Goal: Task Accomplishment & Management: Complete application form

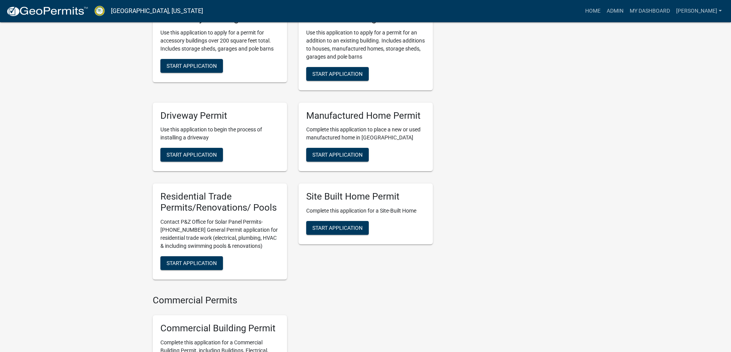
scroll to position [575, 0]
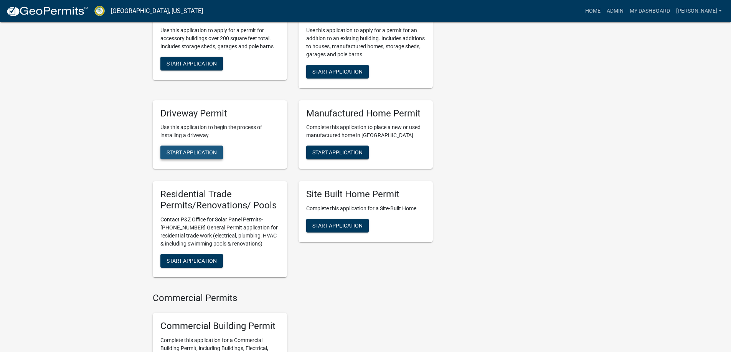
click at [184, 150] on span "Start Application" at bounding box center [191, 153] width 50 height 6
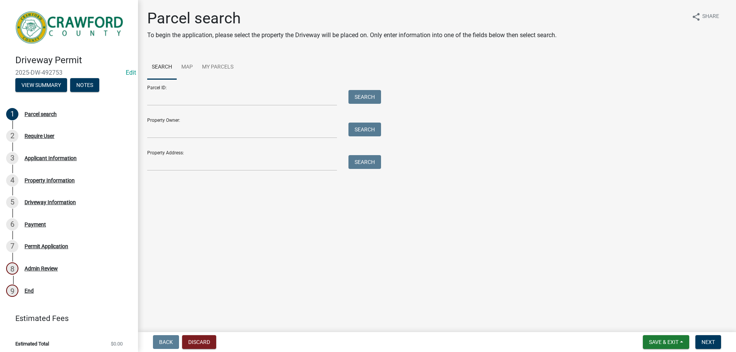
click at [197, 171] on div "Parcel search To begin the application, please select the property the Driveway…" at bounding box center [437, 93] width 591 height 169
click at [200, 166] on input "Property Address:" at bounding box center [242, 163] width 190 height 16
type input "3352 l"
click at [376, 165] on button "Search" at bounding box center [365, 162] width 33 height 14
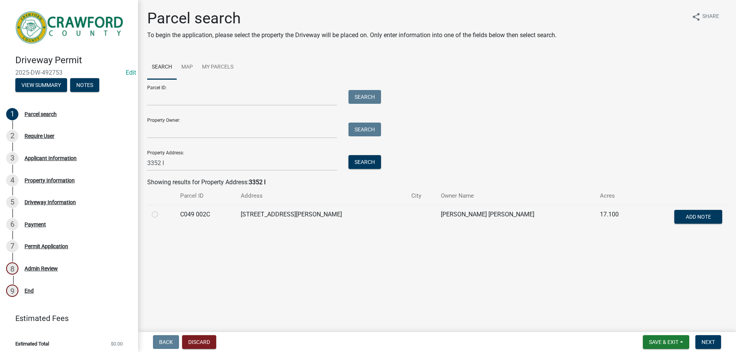
click at [160, 212] on div at bounding box center [161, 214] width 19 height 9
click at [161, 210] on label at bounding box center [161, 210] width 0 height 0
click at [161, 214] on 002C "radio" at bounding box center [163, 212] width 5 height 5
radio 002C "true"
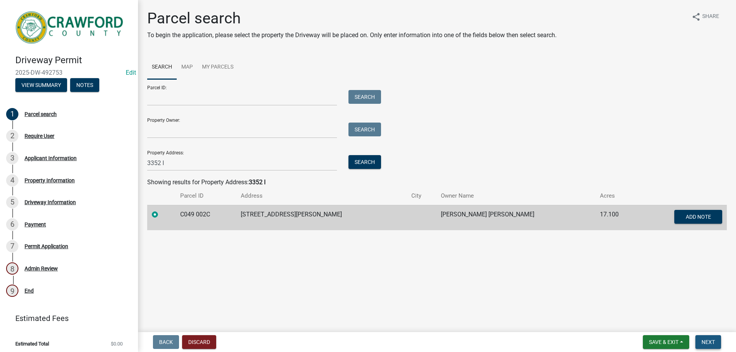
click at [715, 336] on button "Next" at bounding box center [709, 343] width 26 height 14
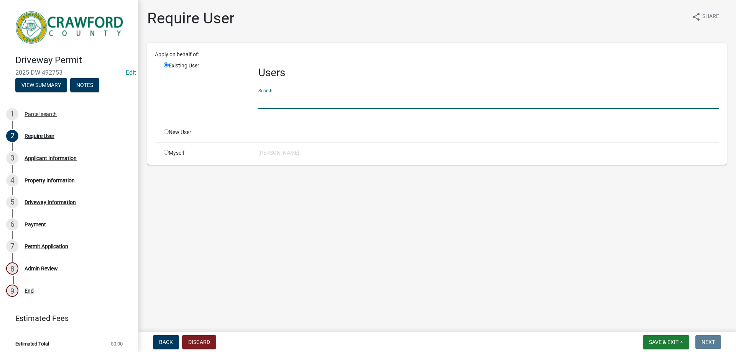
click at [283, 106] on input "text" at bounding box center [489, 101] width 461 height 16
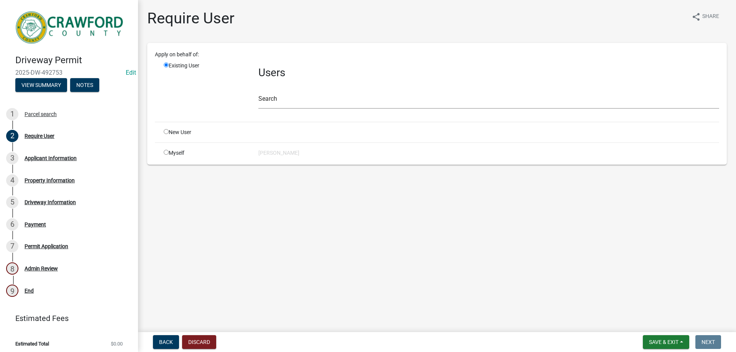
click at [196, 133] on div "New User" at bounding box center [205, 132] width 95 height 8
click at [183, 132] on div "New User" at bounding box center [205, 132] width 95 height 8
click at [169, 134] on div "New User" at bounding box center [205, 132] width 95 height 8
click at [167, 133] on input "radio" at bounding box center [166, 131] width 5 height 5
radio input "true"
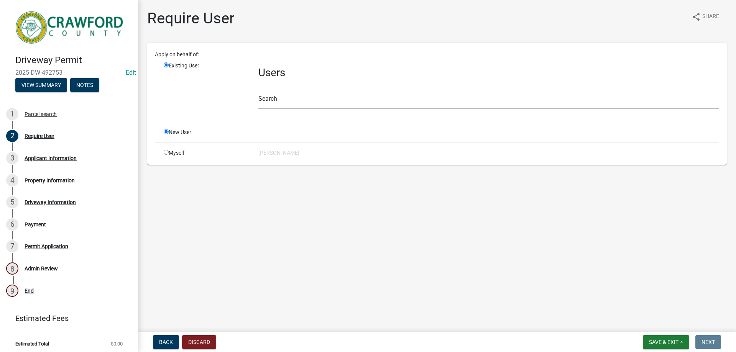
radio input "false"
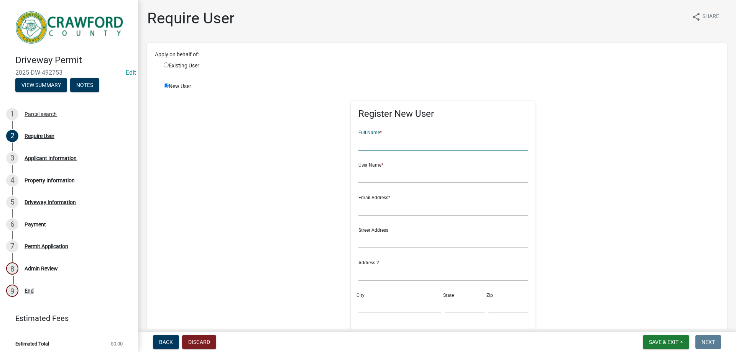
click at [394, 143] on input "text" at bounding box center [444, 143] width 170 height 16
click at [371, 143] on input "CaseySmith" at bounding box center [444, 143] width 170 height 16
type input "[PERSON_NAME]"
click at [363, 174] on input "text" at bounding box center [444, 176] width 170 height 16
type input "[PERSON_NAME]"
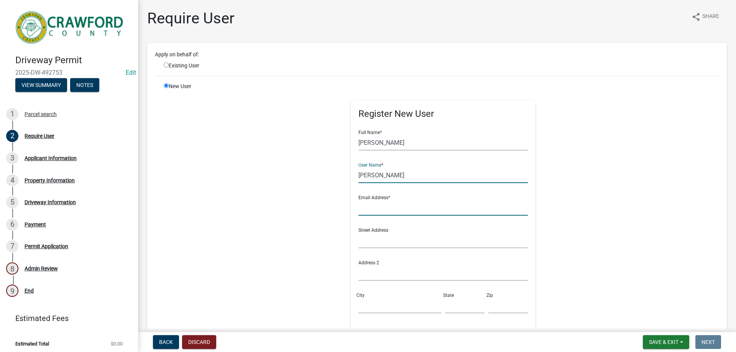
click at [372, 208] on input "text" at bounding box center [444, 208] width 170 height 16
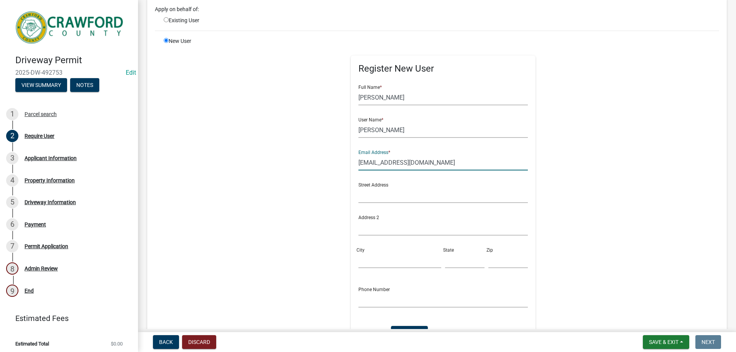
scroll to position [115, 0]
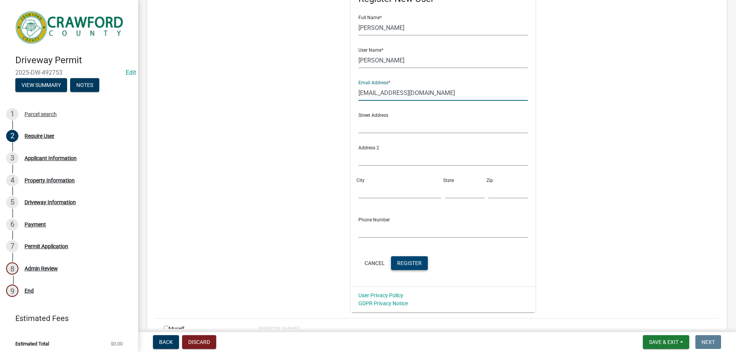
type input "[EMAIL_ADDRESS][DOMAIN_NAME]"
click at [410, 265] on span "Register" at bounding box center [409, 263] width 25 height 6
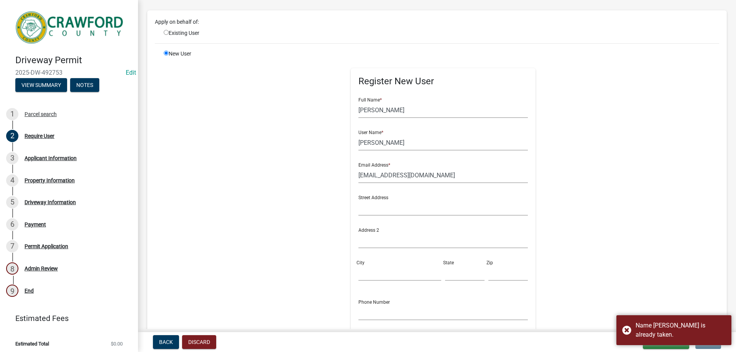
scroll to position [0, 0]
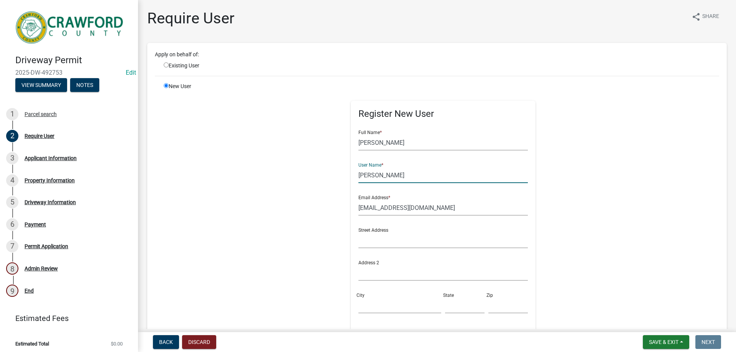
click at [361, 180] on input "[PERSON_NAME]" at bounding box center [444, 176] width 170 height 16
click at [359, 177] on input "[PERSON_NAME]" at bounding box center [444, 176] width 170 height 16
drag, startPoint x: 376, startPoint y: 175, endPoint x: 360, endPoint y: 173, distance: 16.2
click at [360, 173] on input "[PERSON_NAME]" at bounding box center [444, 176] width 170 height 16
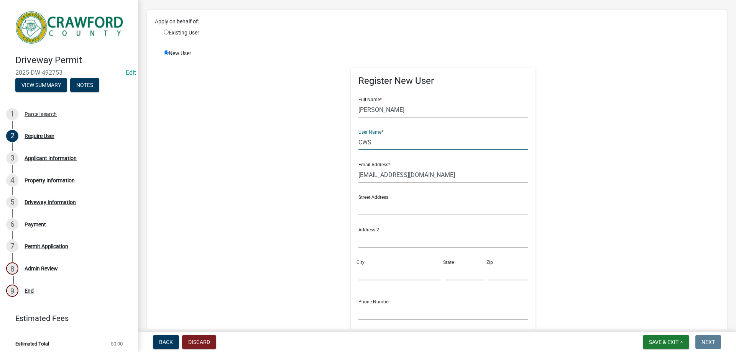
scroll to position [77, 0]
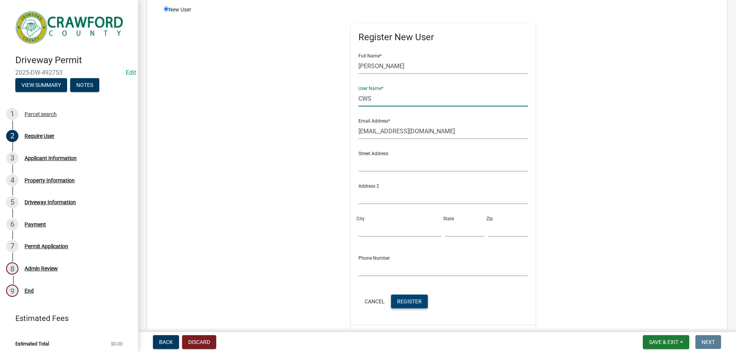
type input "CWS"
click at [415, 301] on span "Register" at bounding box center [409, 301] width 25 height 6
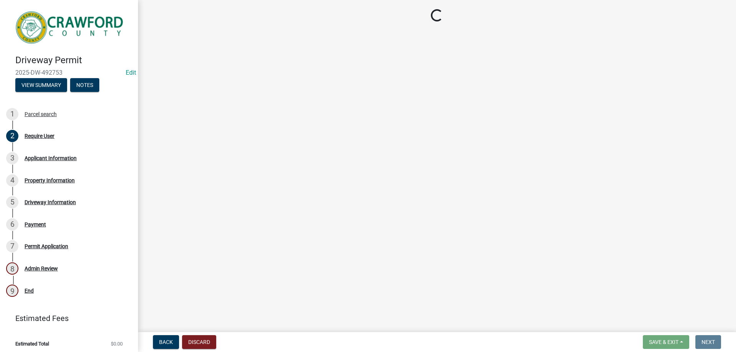
scroll to position [0, 0]
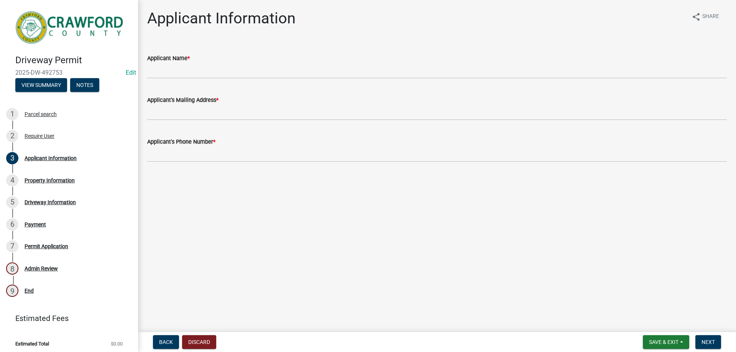
click at [181, 63] on div "Applicant Name *" at bounding box center [437, 58] width 580 height 9
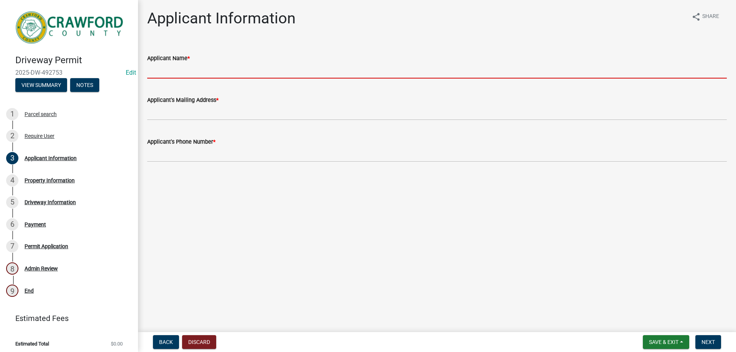
click at [180, 69] on input "Applicant Name *" at bounding box center [437, 71] width 580 height 16
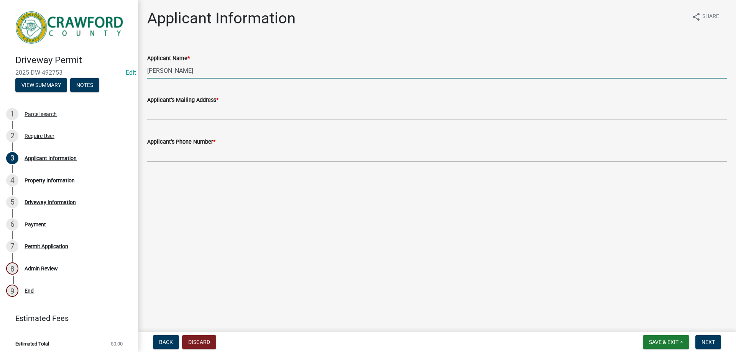
type input "[PERSON_NAME]"
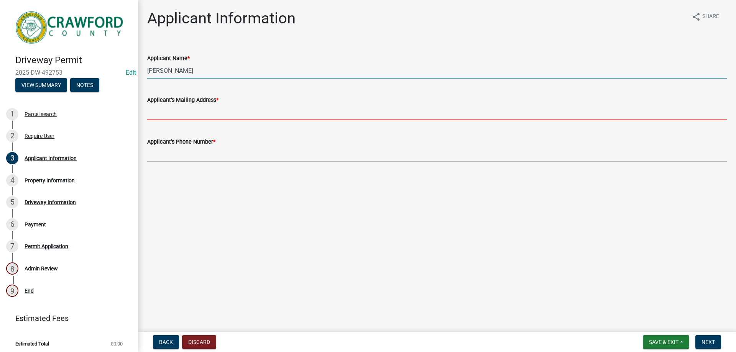
click at [239, 107] on input "Applicant's Mailing Address *" at bounding box center [437, 113] width 580 height 16
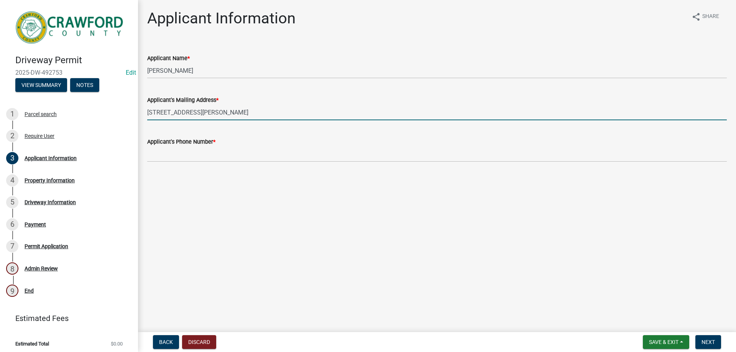
type input "[STREET_ADDRESS][PERSON_NAME]"
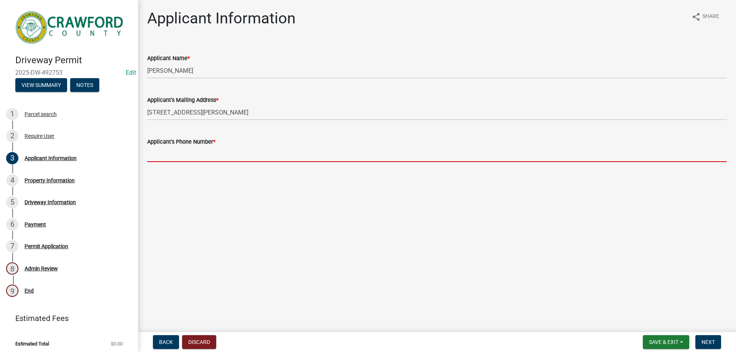
click at [205, 159] on input "Applicant's Phone Number *" at bounding box center [437, 155] width 580 height 16
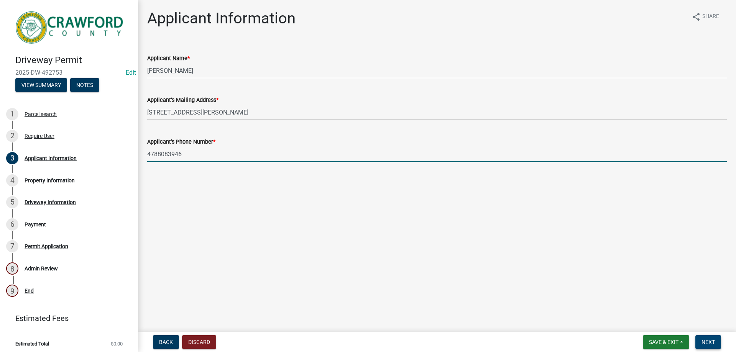
type input "4788083946"
click at [707, 345] on span "Next" at bounding box center [708, 342] width 13 height 6
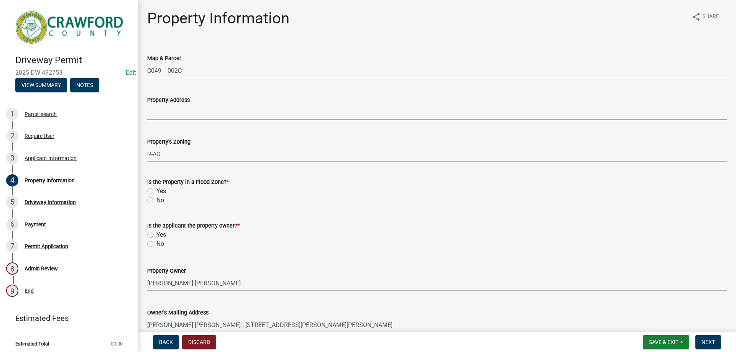
click at [169, 108] on input "Property Address" at bounding box center [437, 113] width 580 height 16
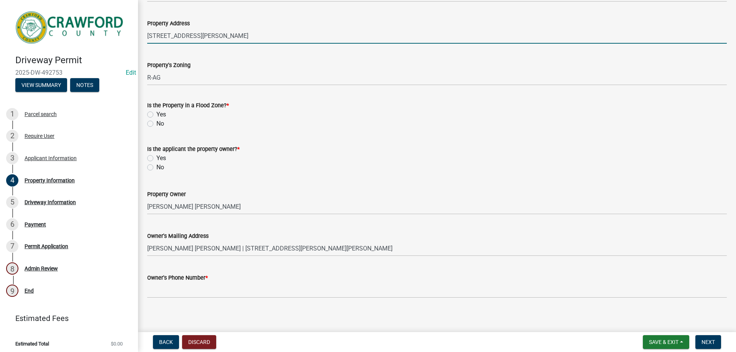
type input "[STREET_ADDRESS][PERSON_NAME]"
click at [156, 124] on label "No" at bounding box center [160, 123] width 8 height 9
click at [156, 124] on input "No" at bounding box center [158, 121] width 5 height 5
radio input "true"
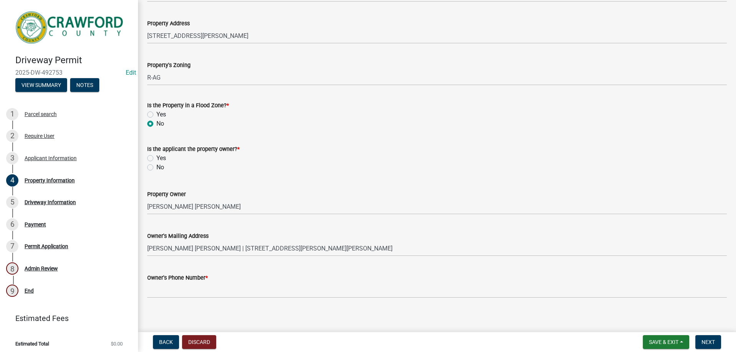
click at [156, 156] on label "Yes" at bounding box center [161, 158] width 10 height 9
click at [156, 156] on input "Yes" at bounding box center [158, 156] width 5 height 5
radio input "true"
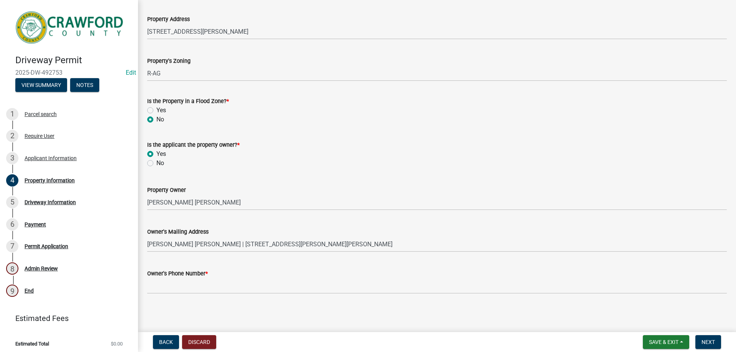
scroll to position [82, 0]
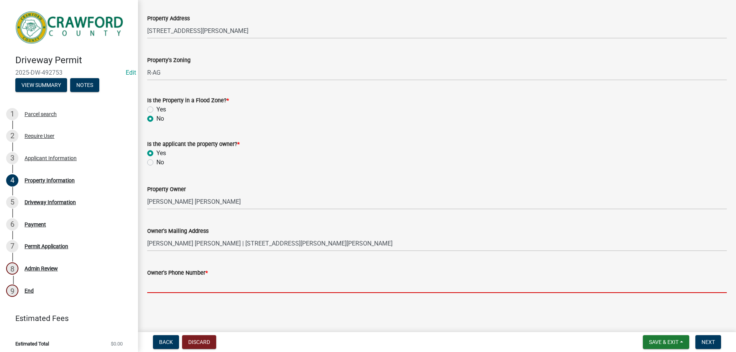
click at [188, 282] on input "Owner's Phone Number *" at bounding box center [437, 286] width 580 height 16
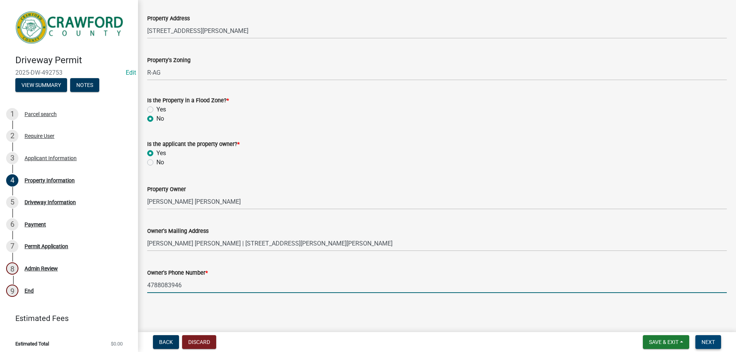
type input "4788083946"
click at [710, 343] on span "Next" at bounding box center [708, 342] width 13 height 6
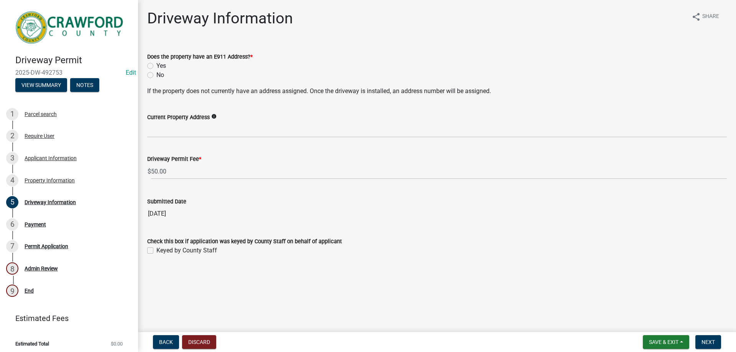
click at [156, 69] on label "Yes" at bounding box center [161, 65] width 10 height 9
click at [156, 66] on input "Yes" at bounding box center [158, 63] width 5 height 5
radio input "true"
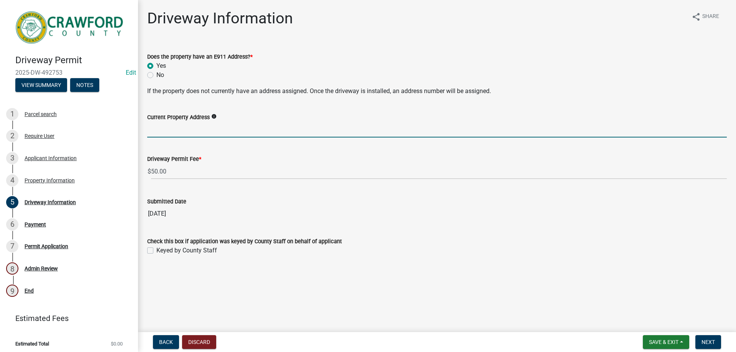
click at [176, 129] on input "Current Property Address" at bounding box center [437, 130] width 580 height 16
type input "[STREET_ADDRESS][PERSON_NAME]"
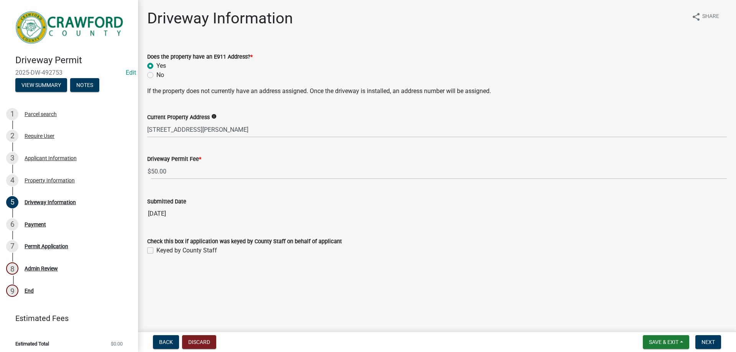
click at [156, 250] on label "Keyed by County Staff" at bounding box center [186, 250] width 61 height 9
click at [156, 250] on input "Keyed by County Staff" at bounding box center [158, 248] width 5 height 5
checkbox input "true"
click at [703, 348] on button "Next" at bounding box center [709, 343] width 26 height 14
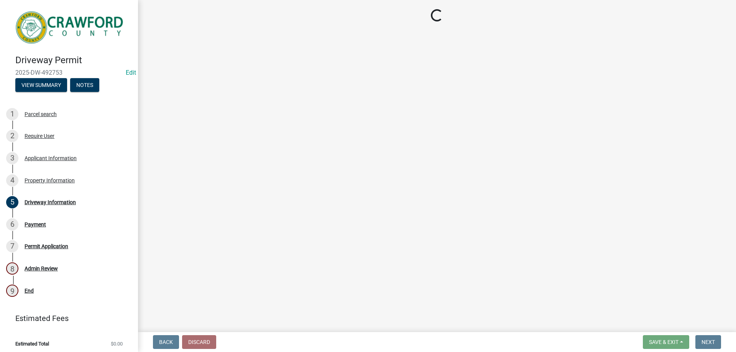
select select "3: 3"
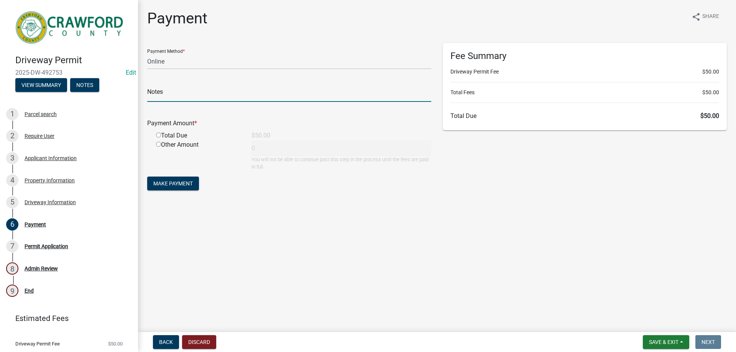
click at [175, 93] on input "text" at bounding box center [289, 94] width 284 height 16
click at [344, 147] on div "Other Amount 0 You will not be able to continue past this step in the process u…" at bounding box center [293, 155] width 287 height 30
click at [159, 134] on input "radio" at bounding box center [158, 135] width 5 height 5
radio input "true"
type input "50"
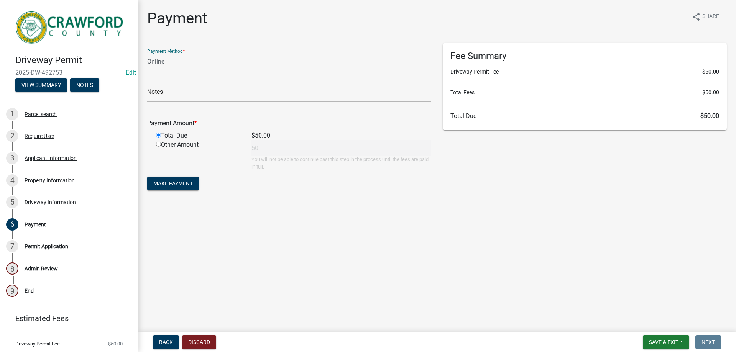
click at [180, 64] on select "Credit Card POS Check Cash Online" at bounding box center [289, 62] width 284 height 16
select select "1: 0"
click at [147, 54] on select "Credit Card POS Check Cash Online" at bounding box center [289, 62] width 284 height 16
click at [173, 98] on input "text" at bounding box center [289, 94] width 284 height 16
type input "1737"
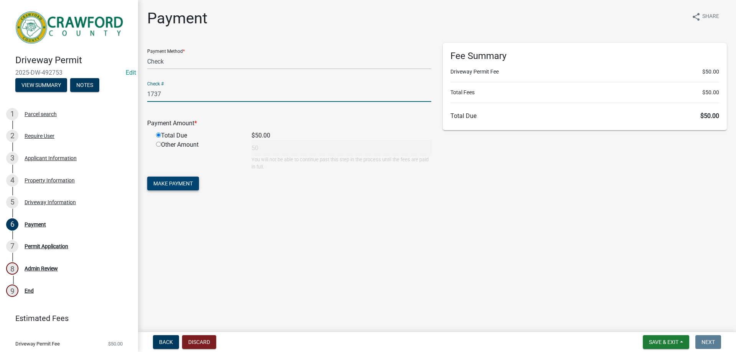
click at [188, 181] on span "Make Payment" at bounding box center [173, 184] width 40 height 6
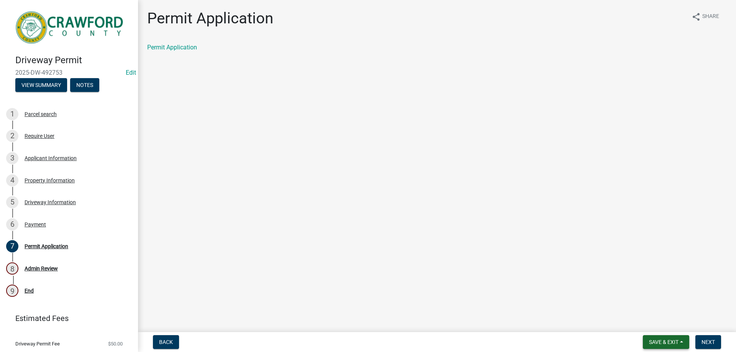
click at [666, 339] on button "Save & Exit" at bounding box center [666, 343] width 46 height 14
click at [598, 295] on main "Permit Application share Share Permit Application" at bounding box center [437, 164] width 598 height 329
click at [718, 341] on button "Next" at bounding box center [709, 343] width 26 height 14
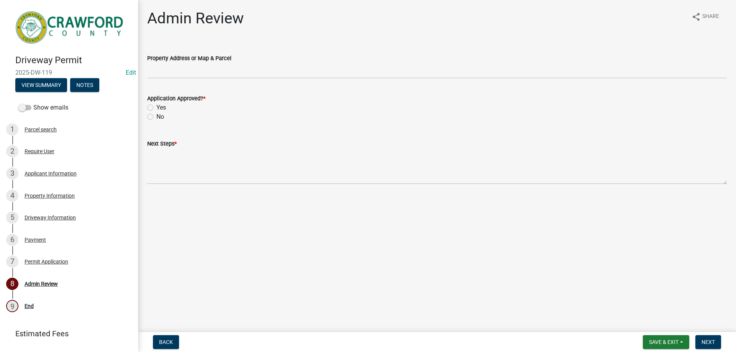
click at [156, 107] on label "Yes" at bounding box center [161, 107] width 10 height 9
click at [156, 107] on input "Yes" at bounding box center [158, 105] width 5 height 5
radio input "true"
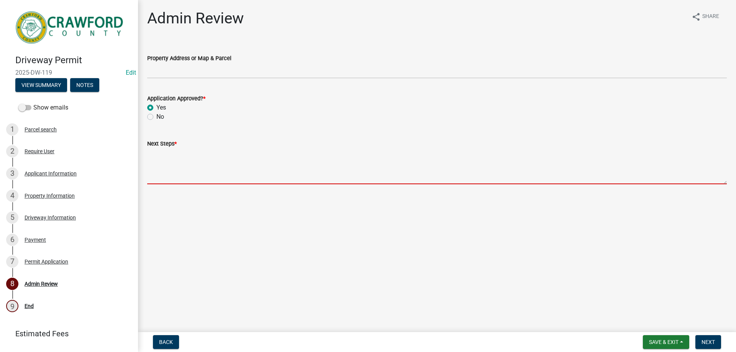
click at [163, 157] on textarea "Next Steps *" at bounding box center [437, 166] width 580 height 36
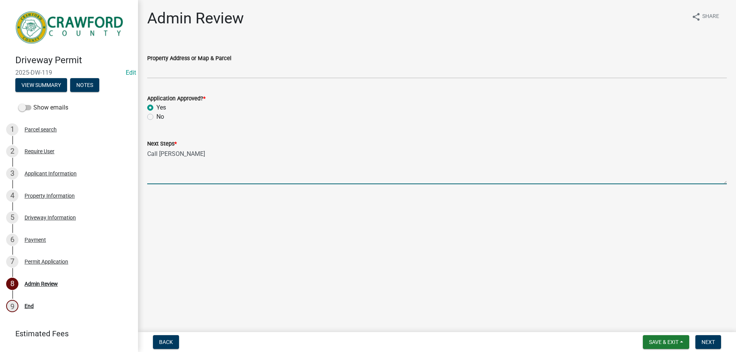
paste textarea "at [PHONE_NUMBER]"
type textarea "Call [PERSON_NAME] at [PHONE_NUMBER]"
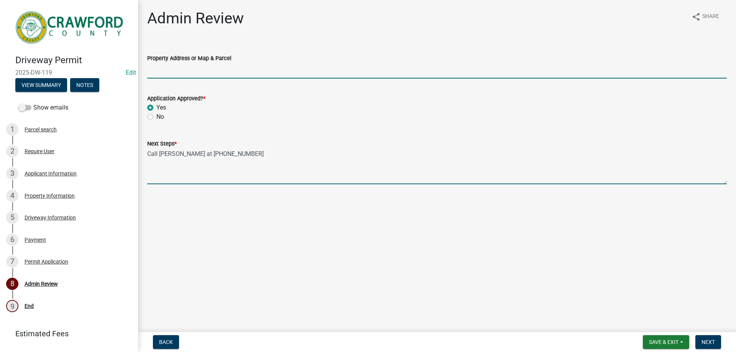
click at [212, 74] on input "Property Address or Map & Parcel" at bounding box center [437, 71] width 580 height 16
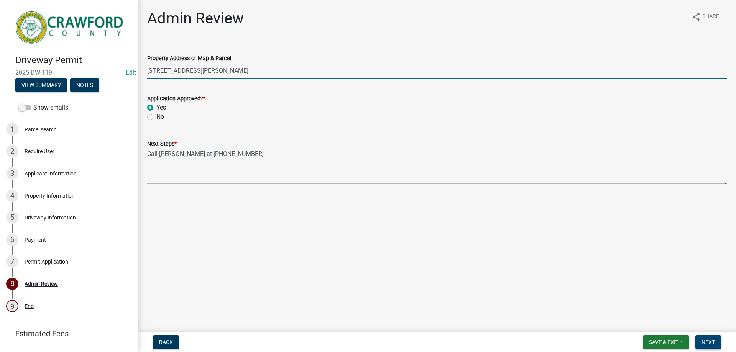
type input "[STREET_ADDRESS][PERSON_NAME]"
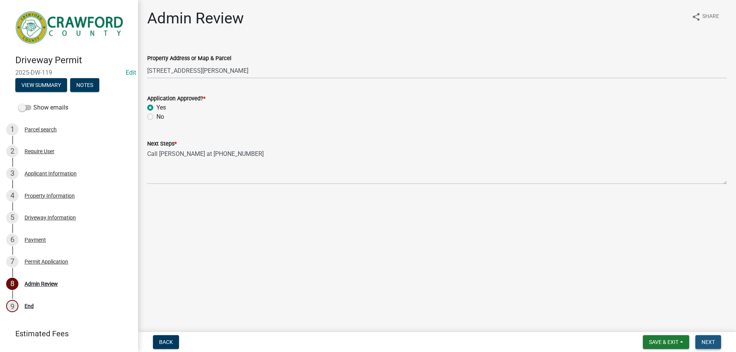
click at [707, 341] on span "Next" at bounding box center [708, 342] width 13 height 6
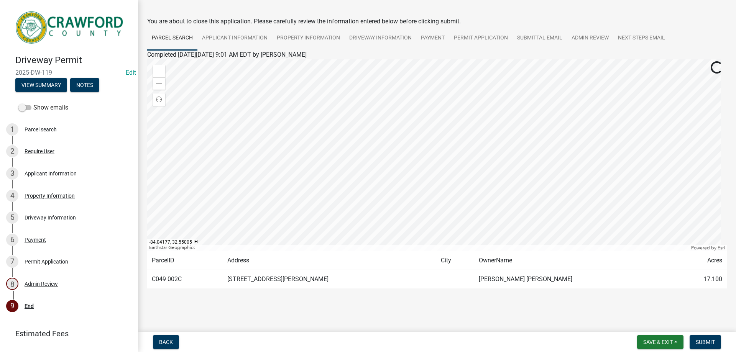
scroll to position [31, 0]
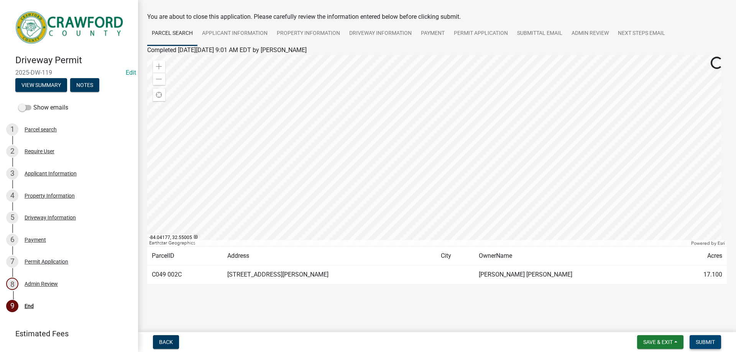
click at [712, 346] on button "Submit" at bounding box center [705, 343] width 31 height 14
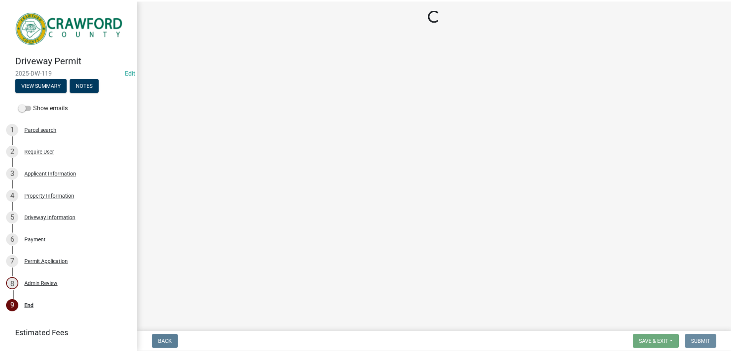
scroll to position [0, 0]
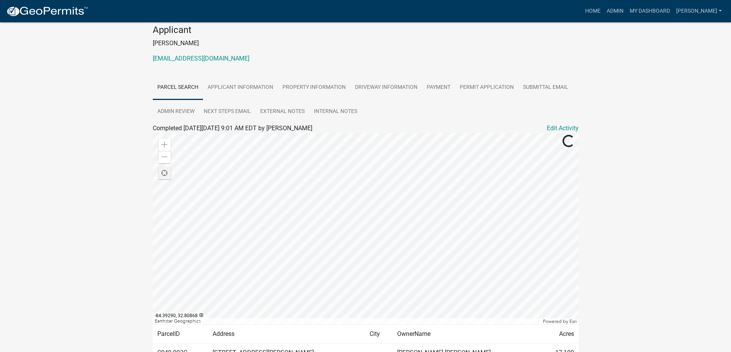
scroll to position [125, 0]
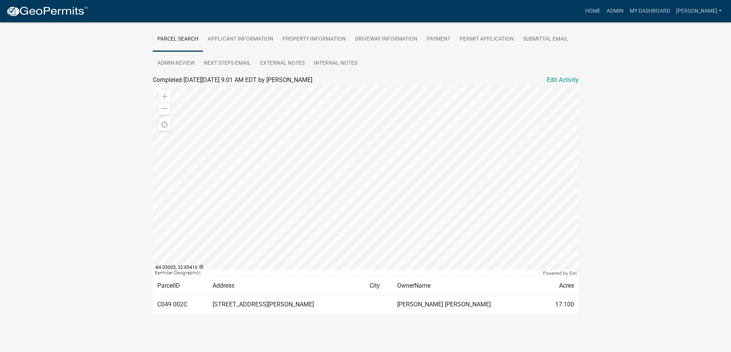
click at [65, 12] on img at bounding box center [47, 12] width 82 height 12
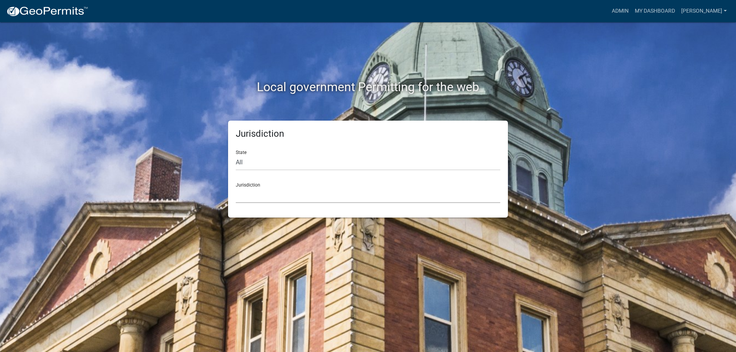
click at [257, 191] on select "[GEOGRAPHIC_DATA], [US_STATE] [GEOGRAPHIC_DATA], [US_STATE][PERSON_NAME][GEOGRA…" at bounding box center [368, 196] width 265 height 16
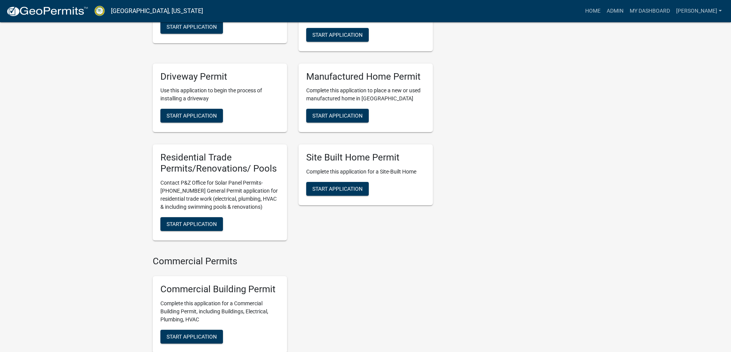
scroll to position [690, 0]
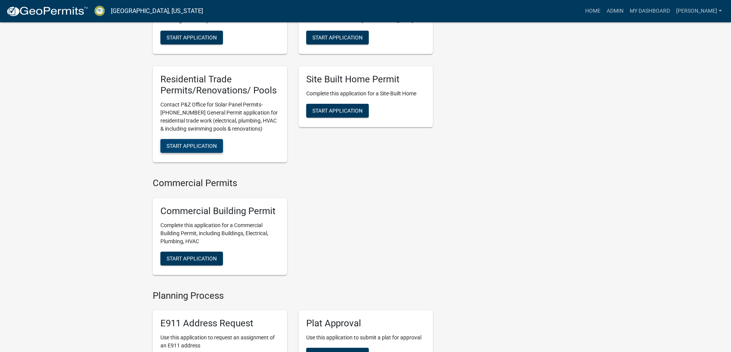
click at [186, 147] on button "Start Application" at bounding box center [191, 146] width 63 height 14
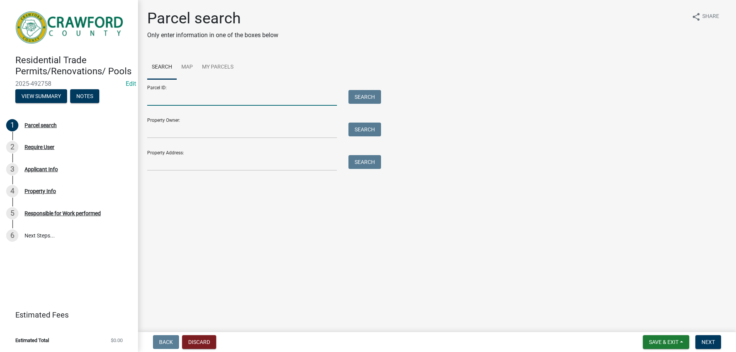
click at [173, 92] on input "Parcel ID:" at bounding box center [242, 98] width 190 height 16
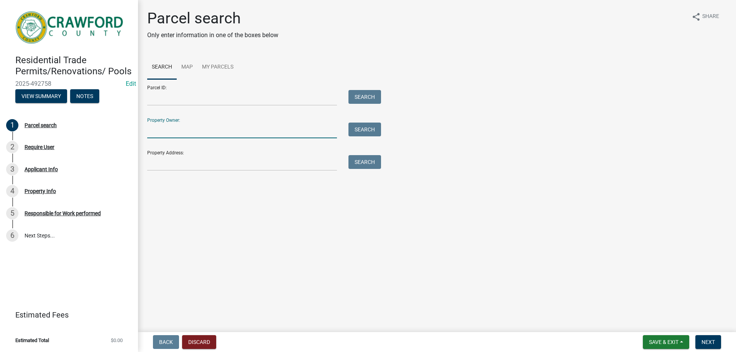
click at [153, 133] on input "Property Owner:" at bounding box center [242, 131] width 190 height 16
click at [161, 158] on input "Property Address:" at bounding box center [242, 163] width 190 height 16
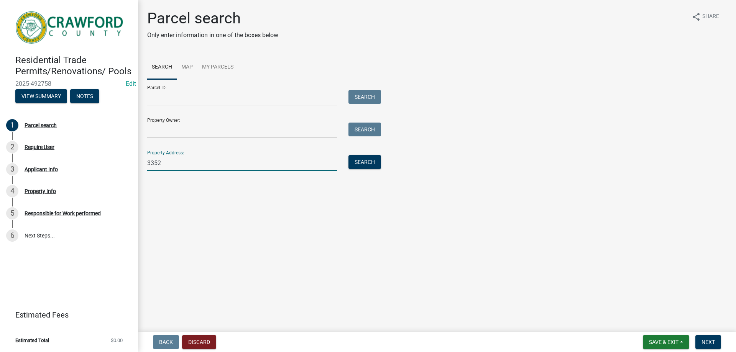
type input "3352"
click at [372, 169] on div "Search" at bounding box center [363, 163] width 40 height 16
click at [373, 166] on button "Search" at bounding box center [365, 162] width 33 height 14
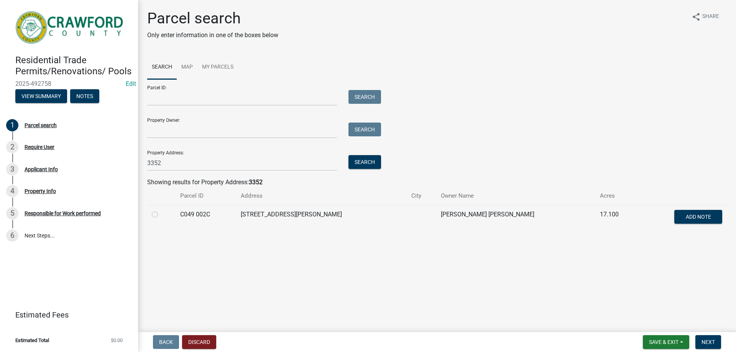
click at [161, 210] on label at bounding box center [161, 210] width 0 height 0
click at [161, 213] on 002C "radio" at bounding box center [163, 212] width 5 height 5
radio 002C "true"
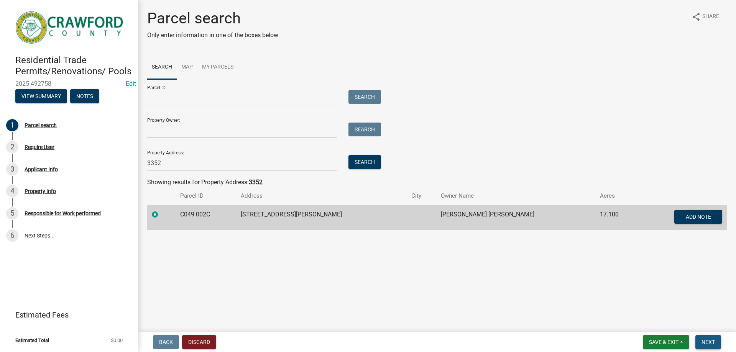
click at [706, 339] on span "Next" at bounding box center [708, 342] width 13 height 6
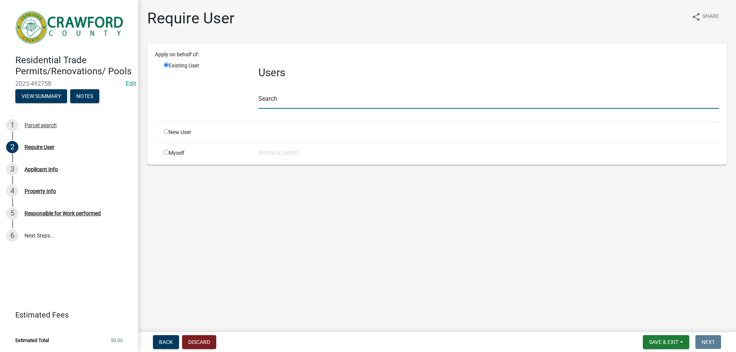
click at [265, 97] on input "text" at bounding box center [489, 101] width 461 height 16
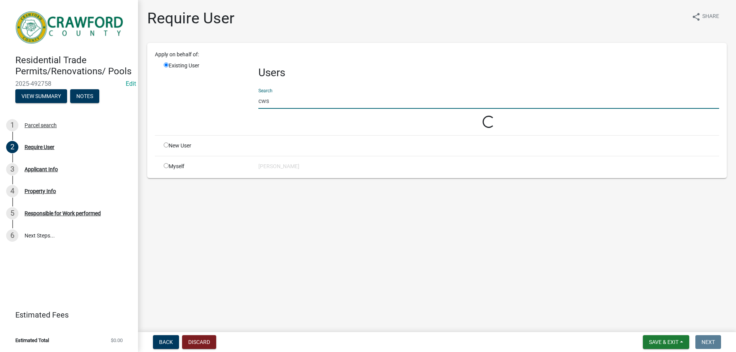
type input "cws"
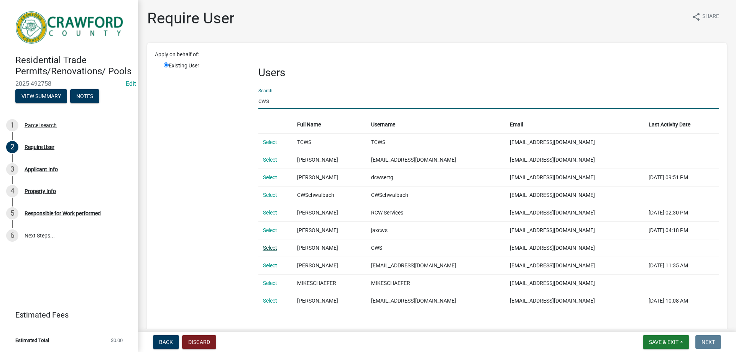
click at [263, 251] on link "Select" at bounding box center [270, 248] width 14 height 6
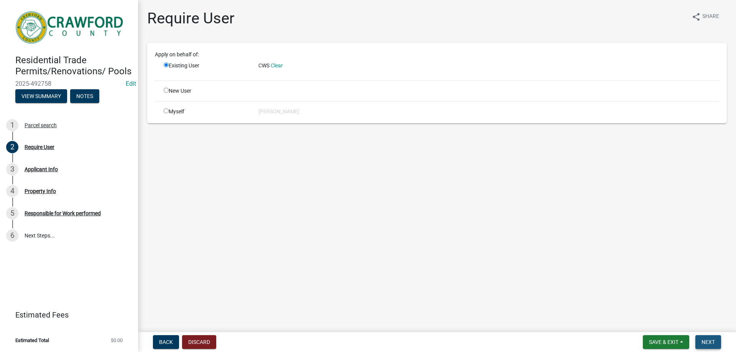
click at [708, 341] on span "Next" at bounding box center [708, 342] width 13 height 6
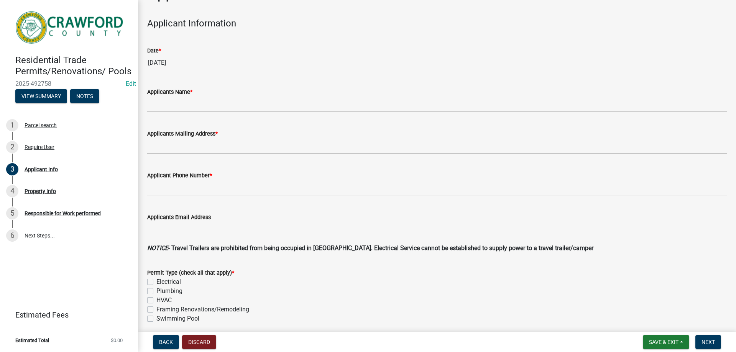
scroll to position [38, 0]
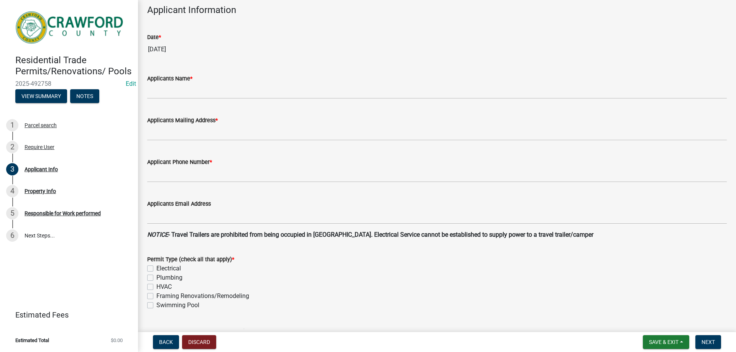
click at [168, 85] on form "Applicants Name *" at bounding box center [437, 86] width 580 height 25
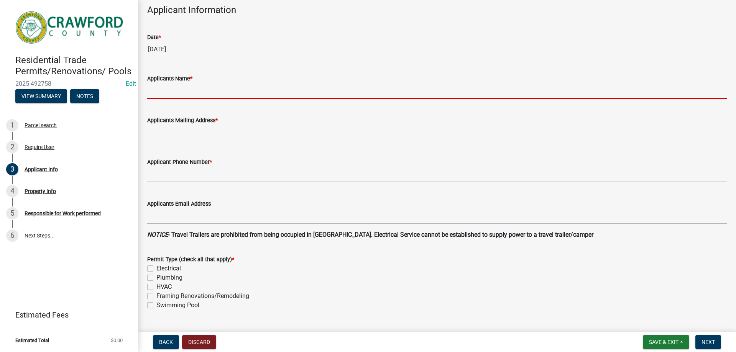
click at [168, 87] on input "Applicants Name *" at bounding box center [437, 91] width 580 height 16
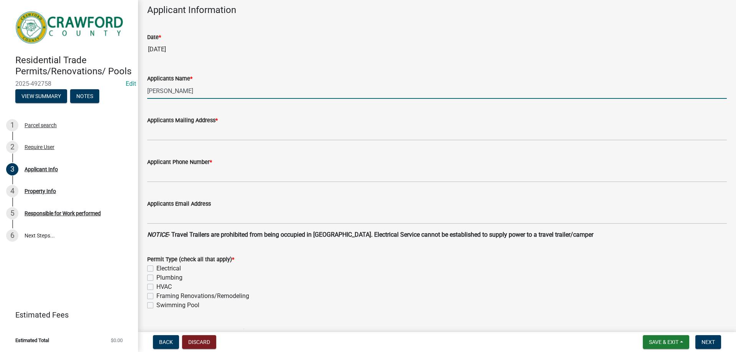
type input "[PERSON_NAME]"
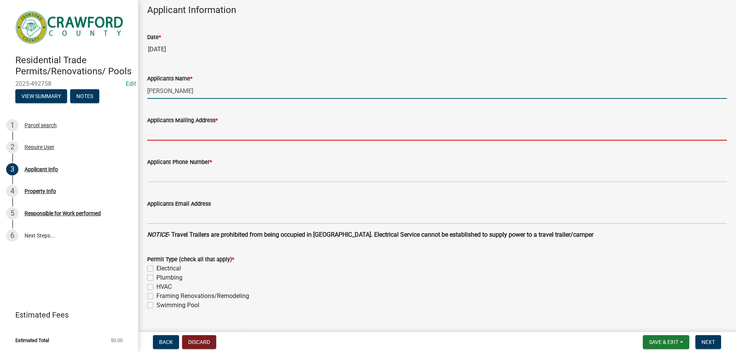
click at [245, 133] on input "Applicants Mailing Address *" at bounding box center [437, 133] width 580 height 16
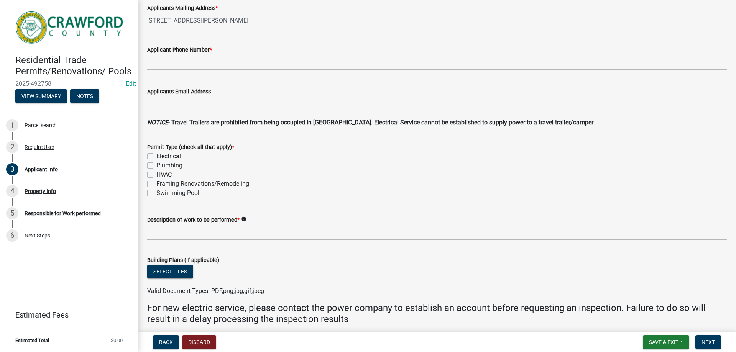
scroll to position [153, 0]
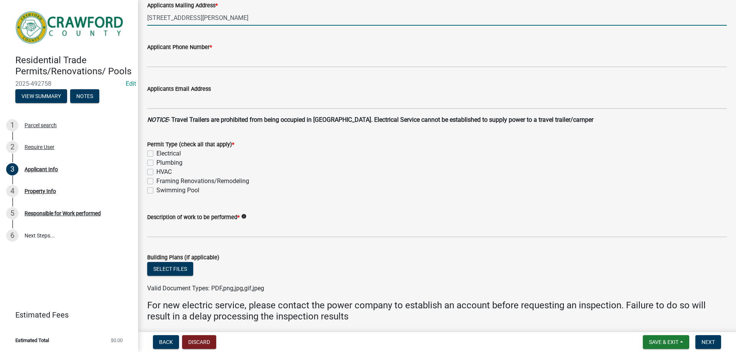
type input "[STREET_ADDRESS][PERSON_NAME]"
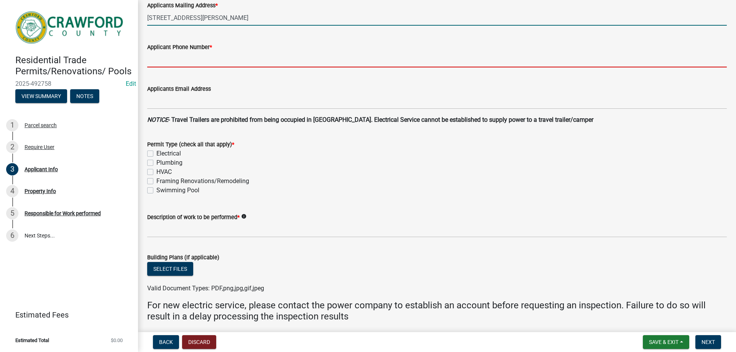
click at [182, 64] on input "Applicant Phone Number *" at bounding box center [437, 60] width 580 height 16
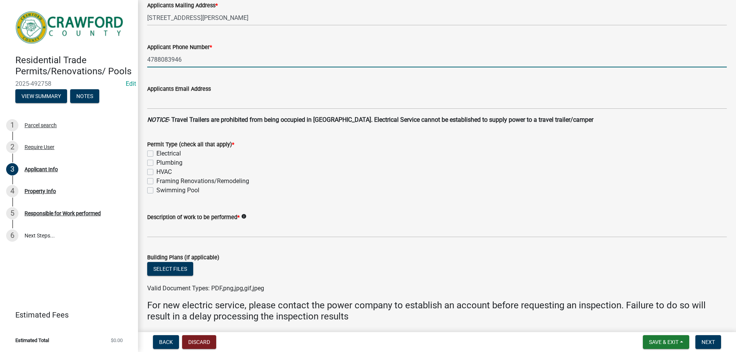
type input "4788083946"
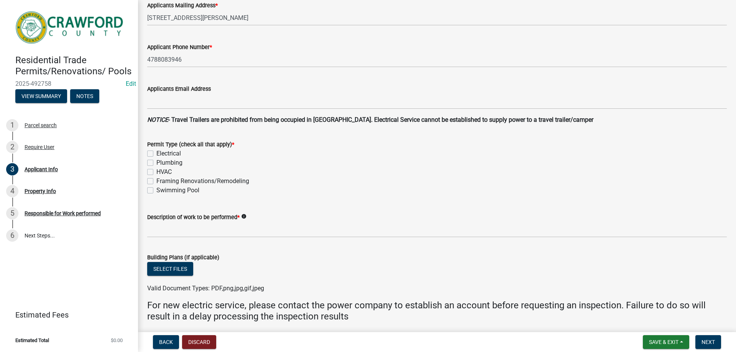
click at [156, 153] on label "Electrical" at bounding box center [168, 153] width 25 height 9
click at [156, 153] on input "Electrical" at bounding box center [158, 151] width 5 height 5
checkbox input "true"
checkbox input "false"
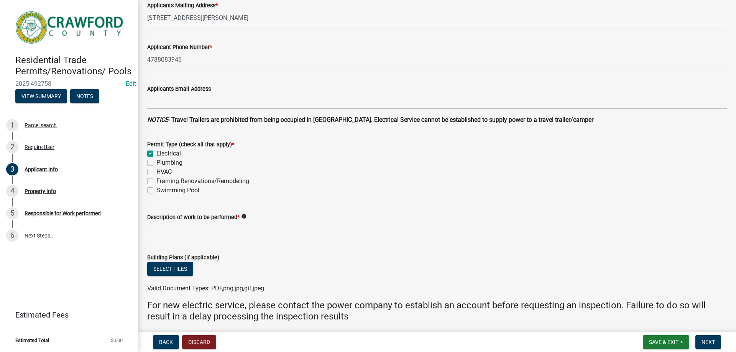
checkbox input "false"
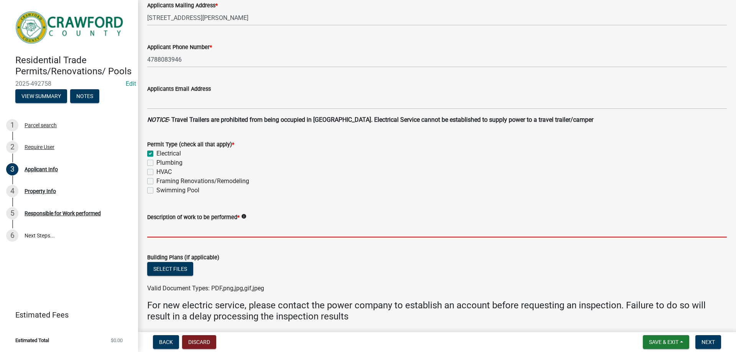
click at [157, 224] on input "Description of work to be performed *" at bounding box center [437, 230] width 580 height 16
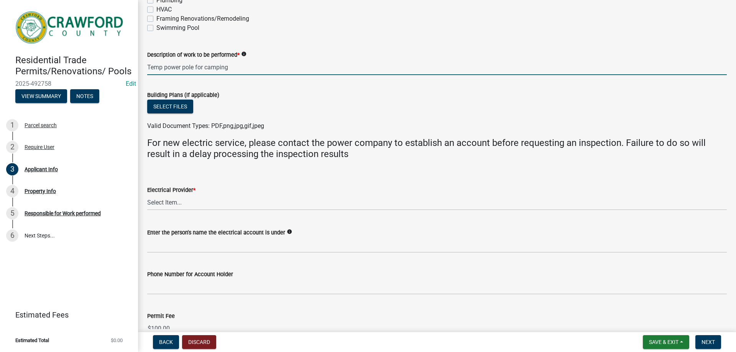
scroll to position [384, 0]
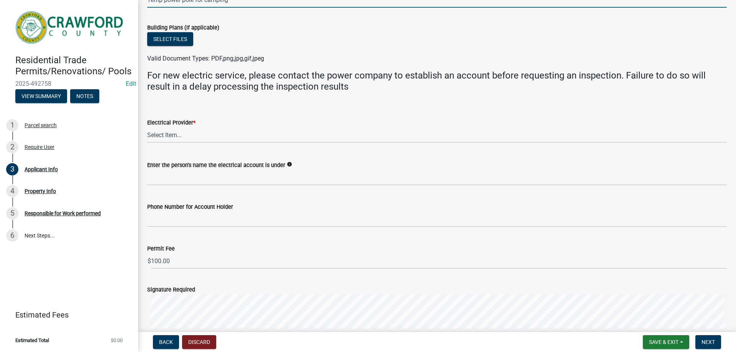
type input "Temp power pole for camping"
click at [178, 137] on select "Select Item... Flint Energies [US_STATE] Power Southern Rivers Energy [PERSON_N…" at bounding box center [437, 135] width 580 height 16
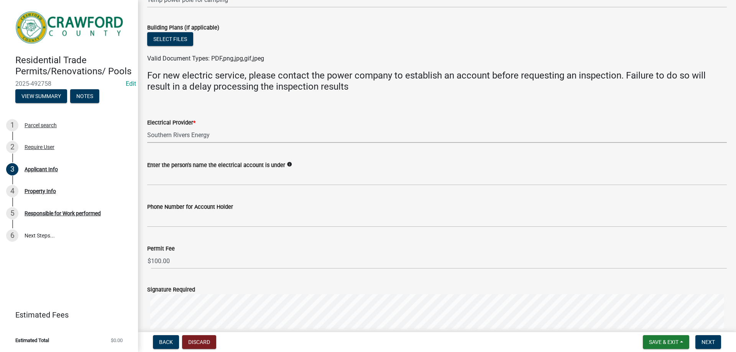
click at [147, 127] on select "Select Item... Flint Energies [US_STATE] Power Southern Rivers Energy [PERSON_N…" at bounding box center [437, 135] width 580 height 16
select select "9109ffdd-0fb5-42df-a5b6-3689c48fd073"
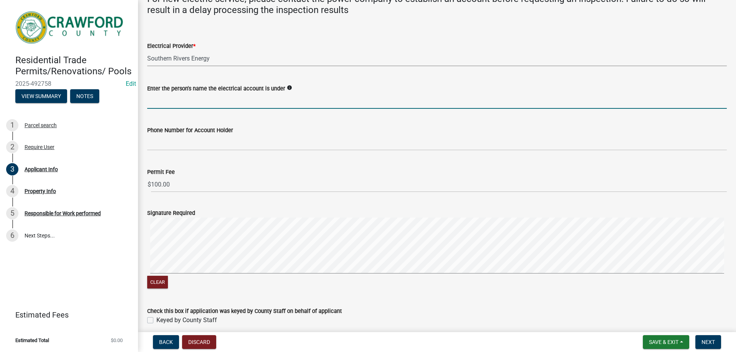
click at [162, 98] on input "Enter the person's name the electrical account is under" at bounding box center [437, 101] width 580 height 16
type input "[PERSON_NAME]"
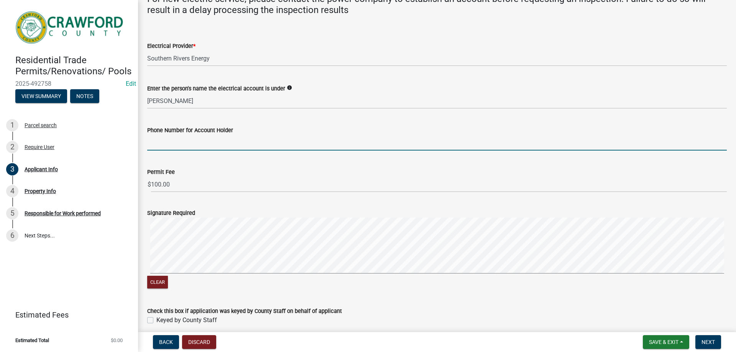
click at [177, 146] on input "Phone Number for Account Holder" at bounding box center [437, 143] width 580 height 16
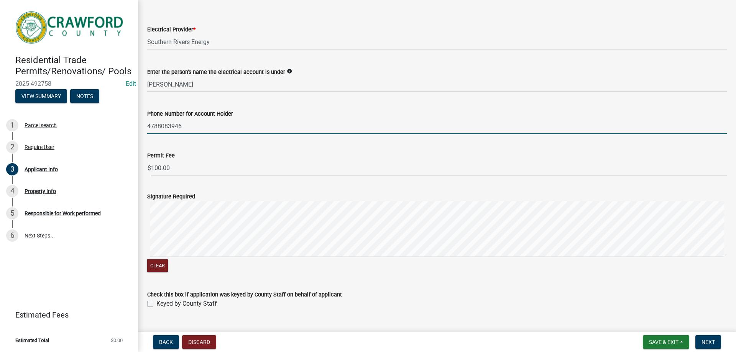
scroll to position [493, 0]
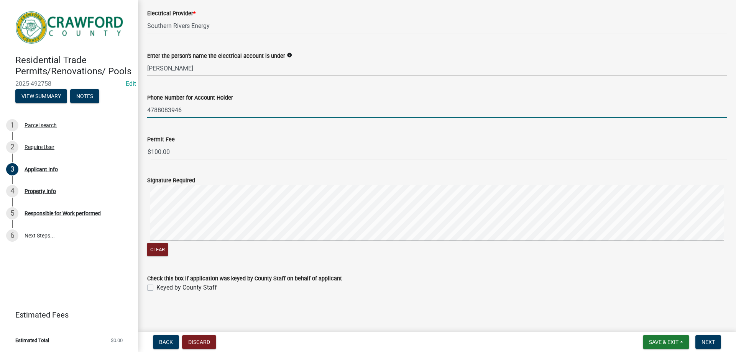
type input "4788083946"
click at [156, 285] on label "Keyed by County Staff" at bounding box center [186, 287] width 61 height 9
click at [156, 285] on input "Keyed by County Staff" at bounding box center [158, 285] width 5 height 5
checkbox input "true"
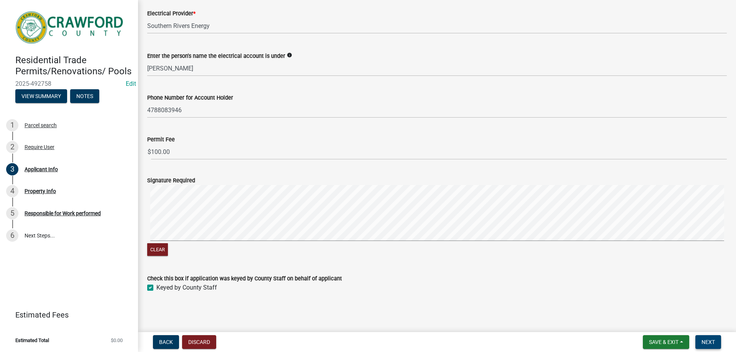
click at [715, 344] on span "Next" at bounding box center [708, 342] width 13 height 6
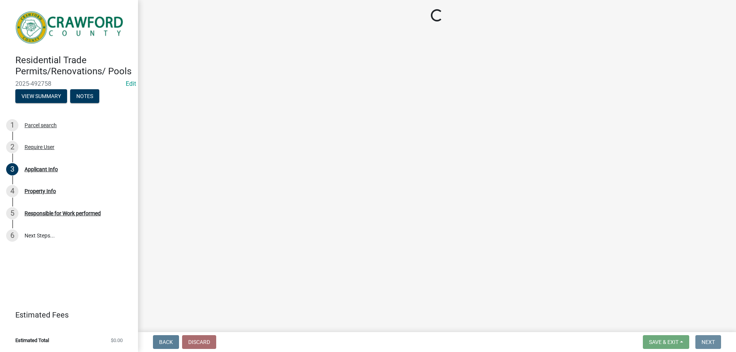
scroll to position [0, 0]
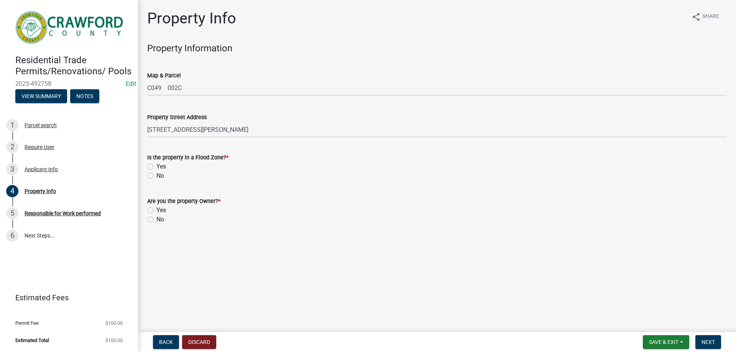
click at [152, 172] on div "No" at bounding box center [437, 175] width 580 height 9
click at [156, 177] on label "No" at bounding box center [160, 175] width 8 height 9
click at [156, 176] on input "No" at bounding box center [158, 173] width 5 height 5
radio input "true"
click at [156, 213] on label "Yes" at bounding box center [161, 210] width 10 height 9
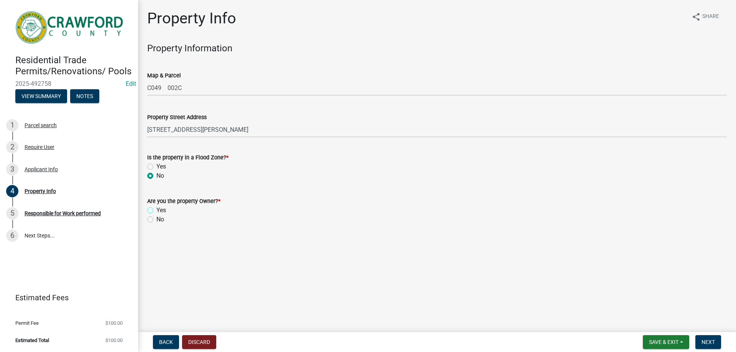
click at [156, 211] on input "Yes" at bounding box center [158, 208] width 5 height 5
radio input "true"
click at [718, 348] on button "Next" at bounding box center [709, 343] width 26 height 14
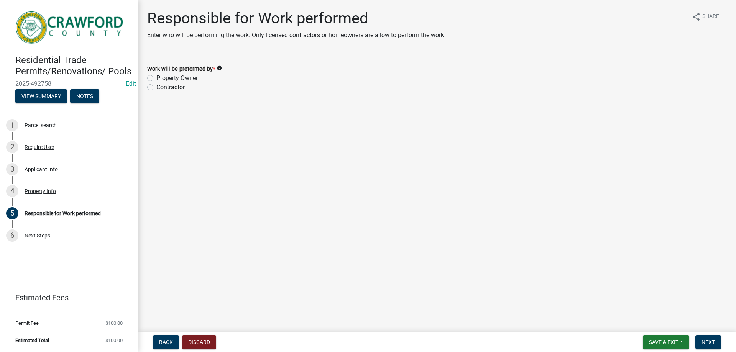
click at [156, 79] on label "Property Owner" at bounding box center [176, 78] width 41 height 9
click at [156, 79] on input "Property Owner" at bounding box center [158, 76] width 5 height 5
radio input "true"
click at [707, 345] on span "Next" at bounding box center [708, 342] width 13 height 6
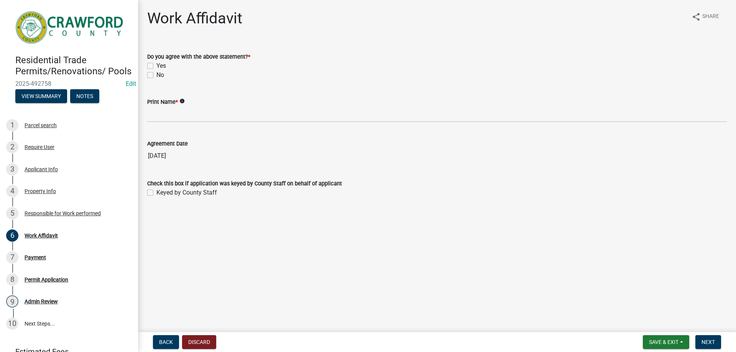
click at [156, 67] on label "Yes" at bounding box center [161, 65] width 10 height 9
click at [156, 66] on input "Yes" at bounding box center [158, 63] width 5 height 5
checkbox input "true"
checkbox input "false"
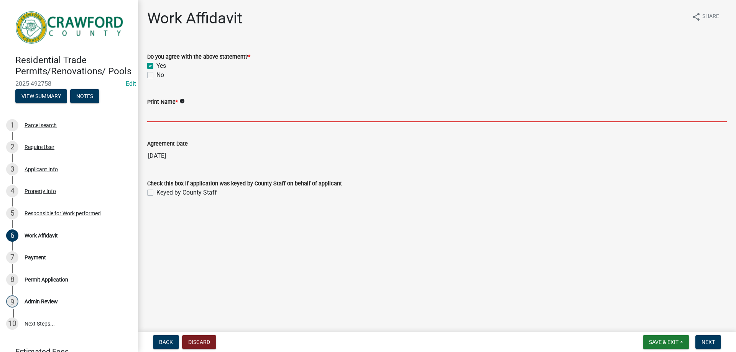
click at [160, 107] on input "Print Name *" at bounding box center [437, 115] width 580 height 16
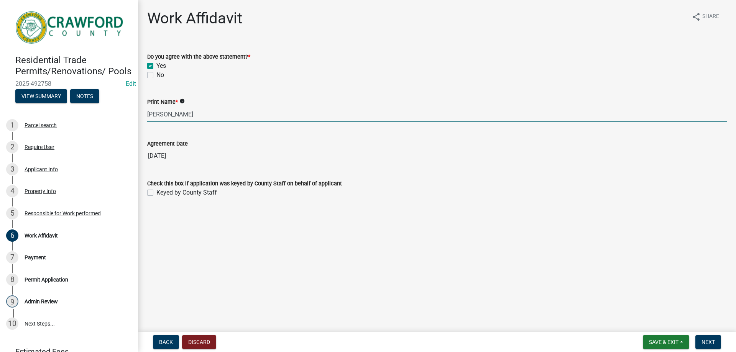
type input "[PERSON_NAME]"
click at [156, 192] on label "Keyed by County Staff" at bounding box center [186, 192] width 61 height 9
click at [156, 192] on input "Keyed by County Staff" at bounding box center [158, 190] width 5 height 5
checkbox input "true"
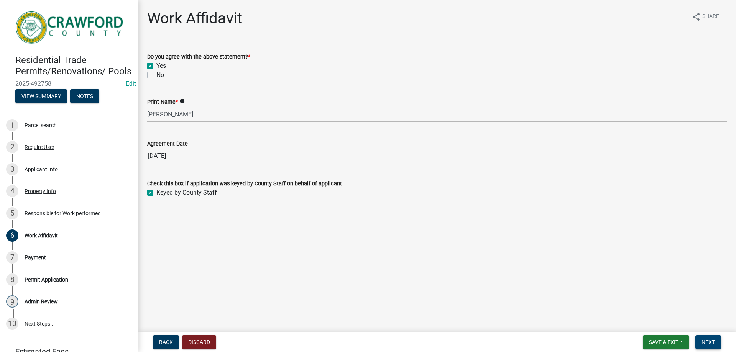
click at [698, 339] on button "Next" at bounding box center [709, 343] width 26 height 14
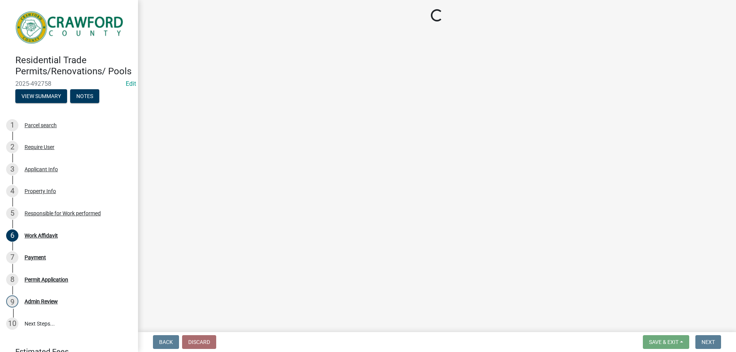
select select "3: 3"
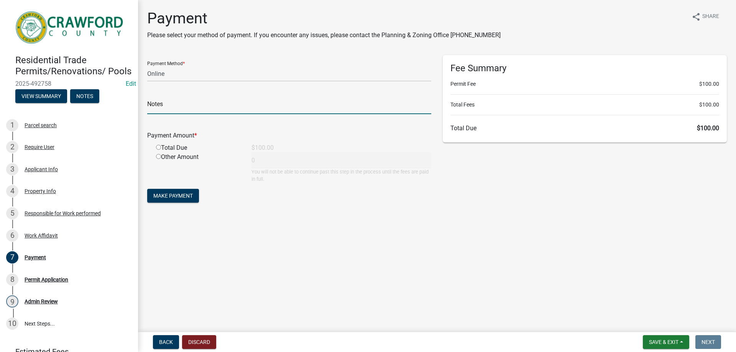
click at [177, 104] on input "text" at bounding box center [289, 107] width 284 height 16
type input "1737"
click at [161, 146] on div "Total Due" at bounding box center [198, 147] width 96 height 9
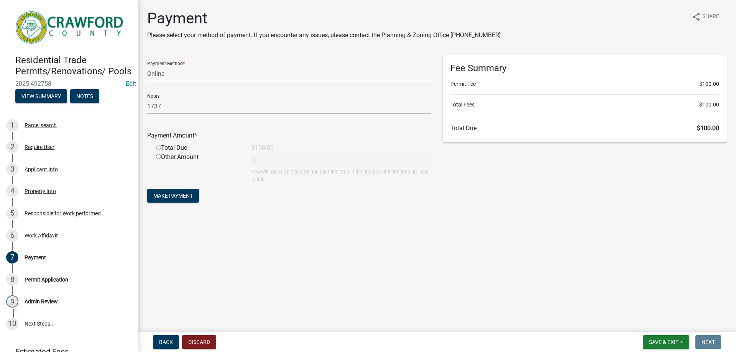
click at [160, 147] on input "radio" at bounding box center [158, 147] width 5 height 5
radio input "true"
type input "100"
click at [182, 192] on button "Make Payment" at bounding box center [173, 196] width 52 height 14
drag, startPoint x: 170, startPoint y: 74, endPoint x: 167, endPoint y: 81, distance: 8.1
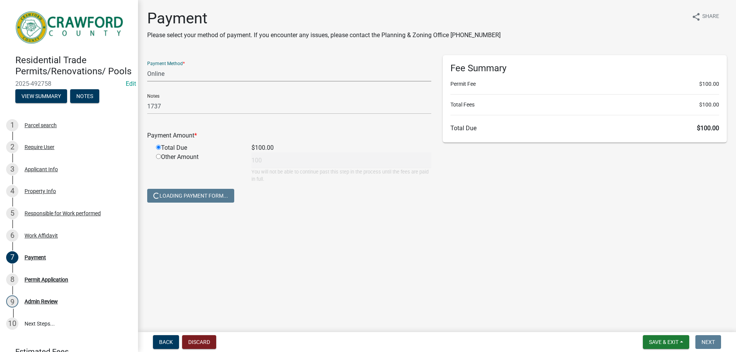
click at [170, 74] on select "Credit Card POS Check Cash Online" at bounding box center [289, 74] width 284 height 16
select select "1: 0"
click at [147, 66] on select "Credit Card POS Check Cash Online" at bounding box center [289, 74] width 284 height 16
click at [311, 223] on main "Payment Please select your method of payment. If you encounter any issues, plea…" at bounding box center [437, 164] width 598 height 329
drag, startPoint x: 147, startPoint y: 17, endPoint x: 232, endPoint y: 17, distance: 85.5
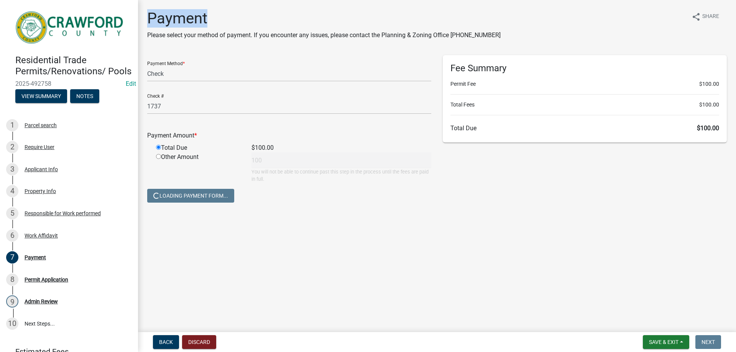
click at [232, 17] on div "Payment Please select your method of payment. If you encounter any issues, plea…" at bounding box center [437, 113] width 591 height 209
click at [233, 17] on h1 "Payment" at bounding box center [324, 18] width 354 height 18
click at [206, 19] on h1 "Payment" at bounding box center [324, 18] width 354 height 18
click at [275, 222] on main "Payment Please select your method of payment. If you encounter any issues, plea…" at bounding box center [437, 164] width 598 height 329
click at [649, 343] on span "Save & Exit" at bounding box center [664, 342] width 30 height 6
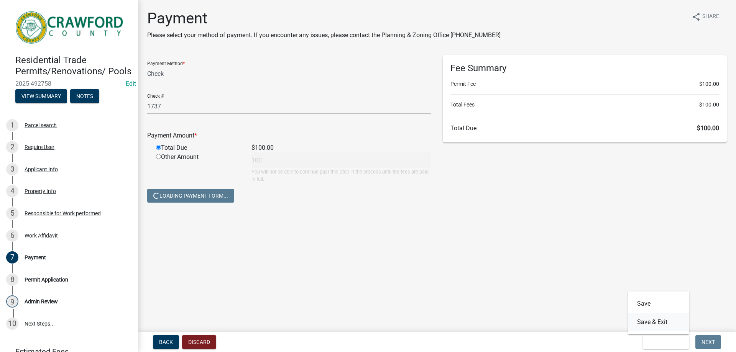
click at [664, 324] on button "Save & Exit" at bounding box center [658, 322] width 61 height 18
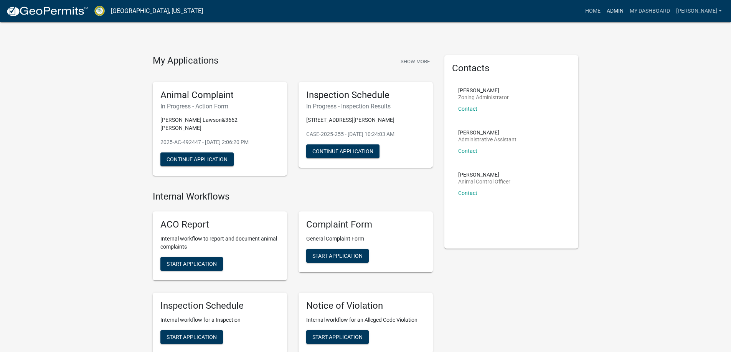
click at [622, 7] on link "Admin" at bounding box center [614, 11] width 23 height 15
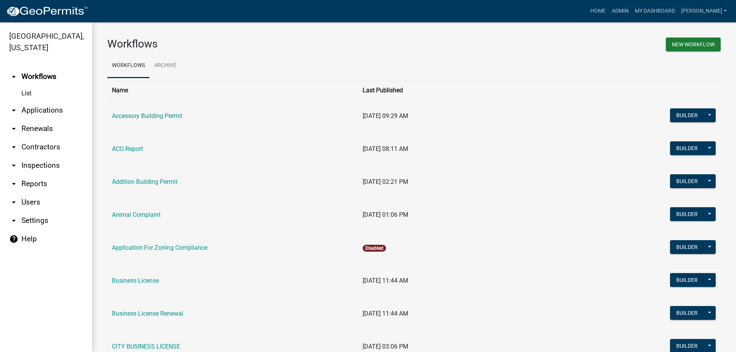
click at [48, 108] on link "arrow_drop_down Applications" at bounding box center [46, 110] width 92 height 18
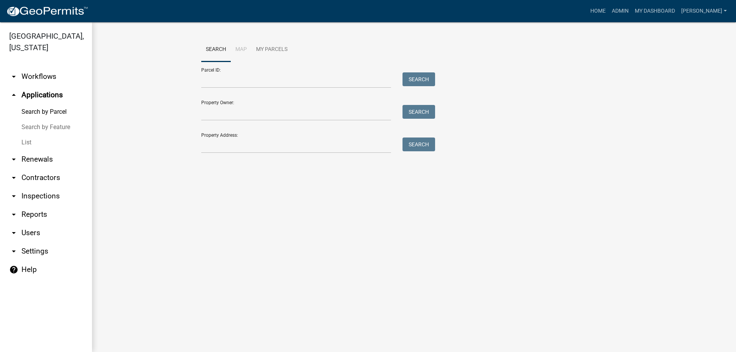
click at [40, 141] on link "List" at bounding box center [46, 142] width 92 height 15
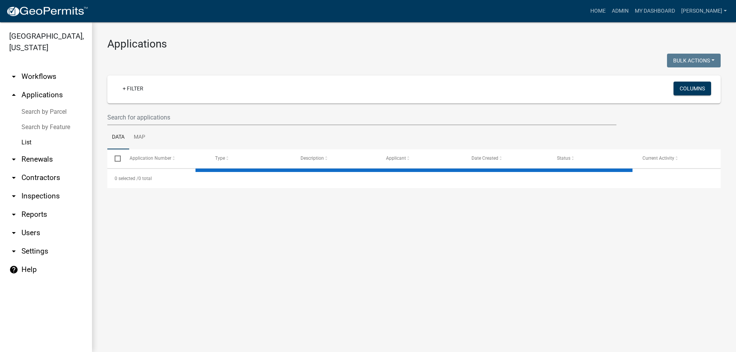
select select "3: 100"
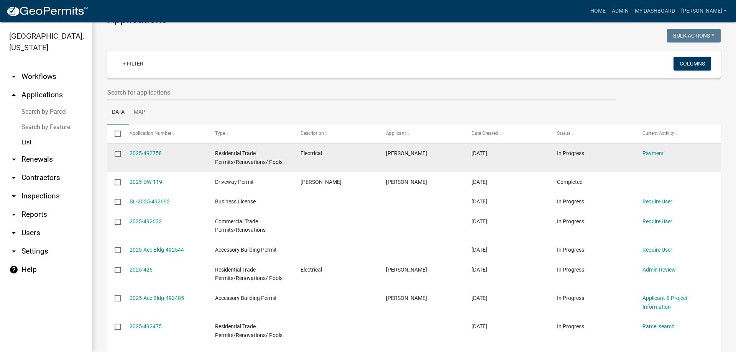
scroll to position [38, 0]
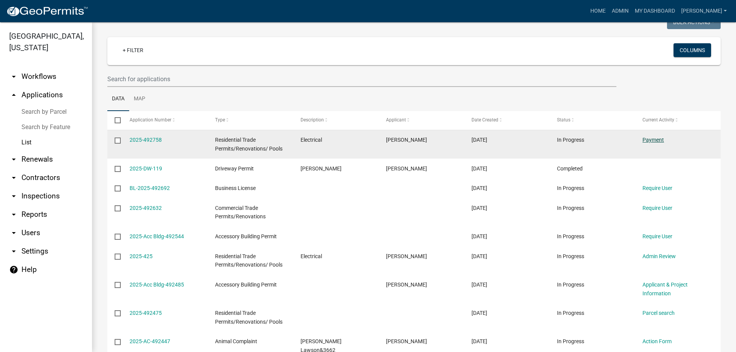
click at [660, 142] on link "Payment" at bounding box center [653, 140] width 21 height 6
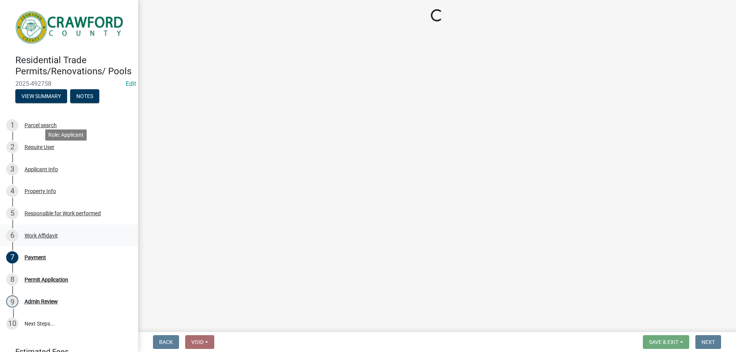
select select "1: 0"
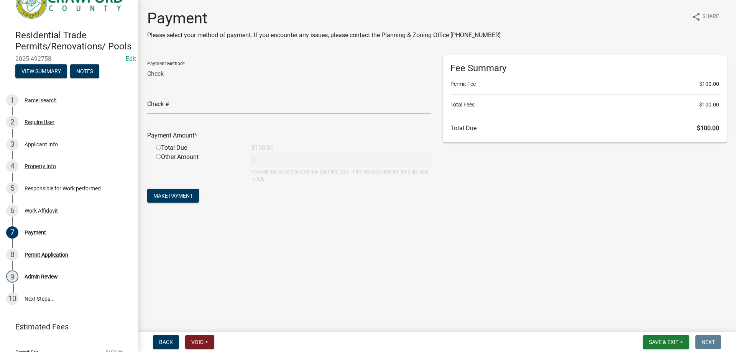
scroll to position [38, 0]
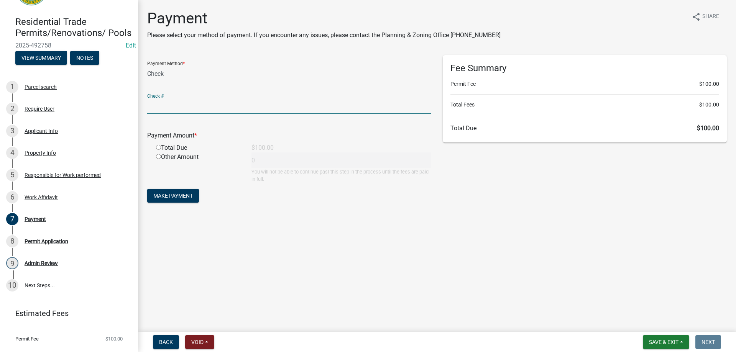
click at [188, 109] on input "text" at bounding box center [289, 107] width 284 height 16
type input "1737"
click at [156, 146] on div "Total Due" at bounding box center [198, 147] width 96 height 9
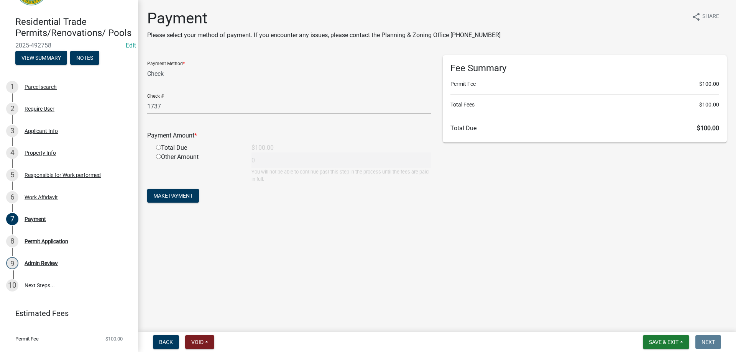
click at [159, 146] on input "radio" at bounding box center [158, 147] width 5 height 5
radio input "true"
type input "100"
click at [162, 196] on span "Make Payment" at bounding box center [173, 196] width 40 height 6
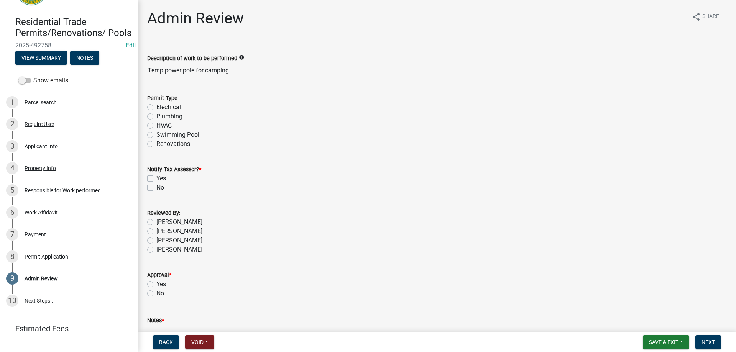
click at [156, 107] on label "Electrical" at bounding box center [168, 107] width 25 height 9
click at [156, 107] on input "Electrical" at bounding box center [158, 105] width 5 height 5
radio input "true"
click at [150, 184] on div "No" at bounding box center [437, 187] width 580 height 9
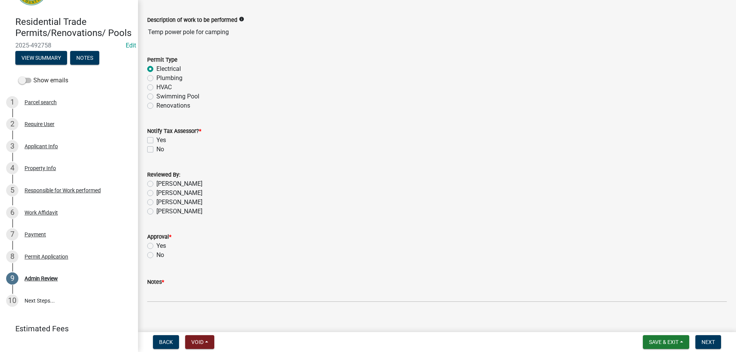
click at [156, 152] on label "No" at bounding box center [160, 149] width 8 height 9
click at [156, 150] on input "No" at bounding box center [158, 147] width 5 height 5
checkbox input "true"
checkbox input "false"
checkbox input "true"
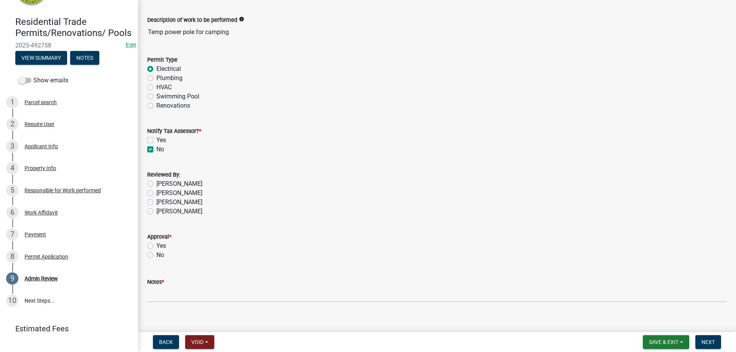
click at [156, 209] on label "[PERSON_NAME]" at bounding box center [179, 211] width 46 height 9
click at [156, 209] on input "[PERSON_NAME]" at bounding box center [158, 209] width 5 height 5
radio input "true"
click at [156, 246] on label "Yes" at bounding box center [161, 246] width 10 height 9
click at [156, 246] on input "Yes" at bounding box center [158, 244] width 5 height 5
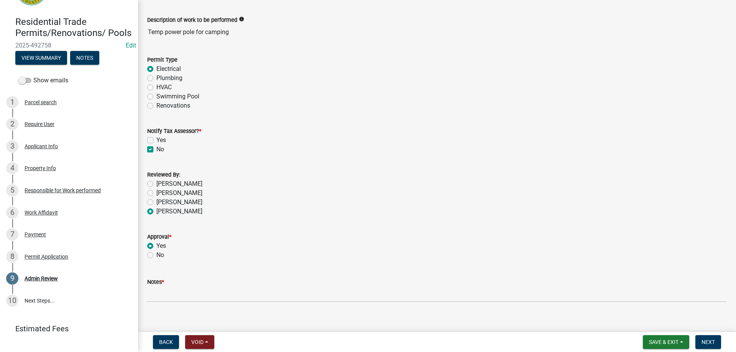
radio input "true"
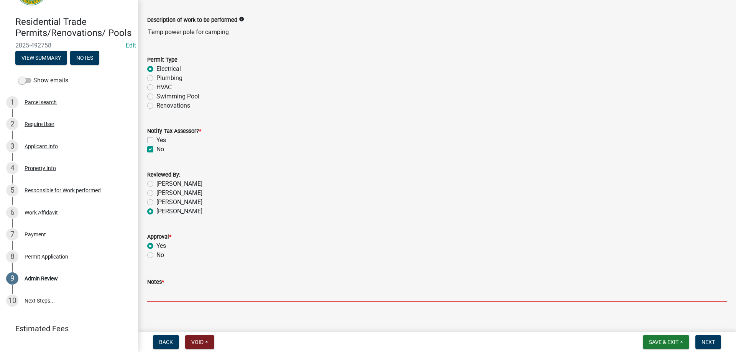
click at [165, 297] on input "Notes *" at bounding box center [437, 295] width 580 height 16
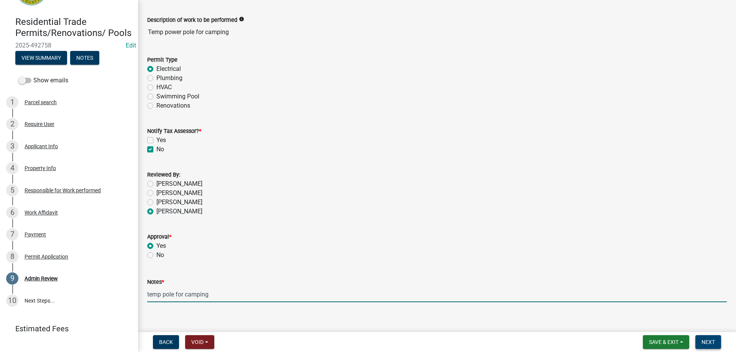
type input "temp pole for camping"
click at [703, 339] on button "Next" at bounding box center [709, 343] width 26 height 14
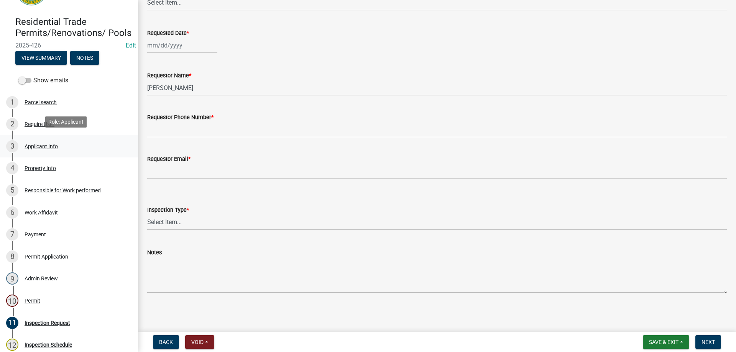
scroll to position [189, 0]
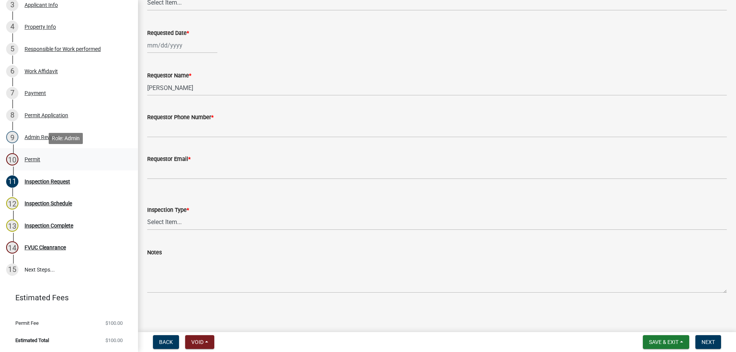
click at [50, 155] on div "10 Permit" at bounding box center [66, 159] width 120 height 12
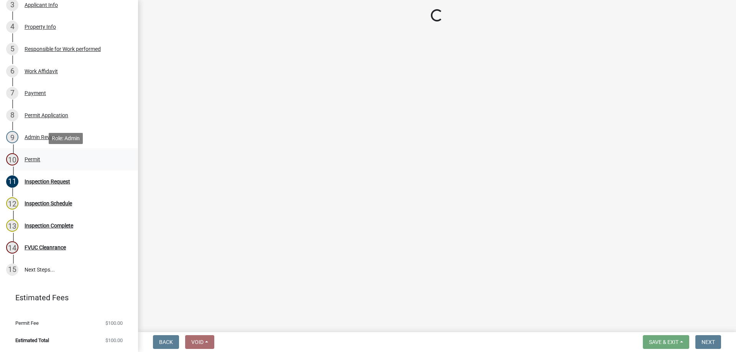
scroll to position [0, 0]
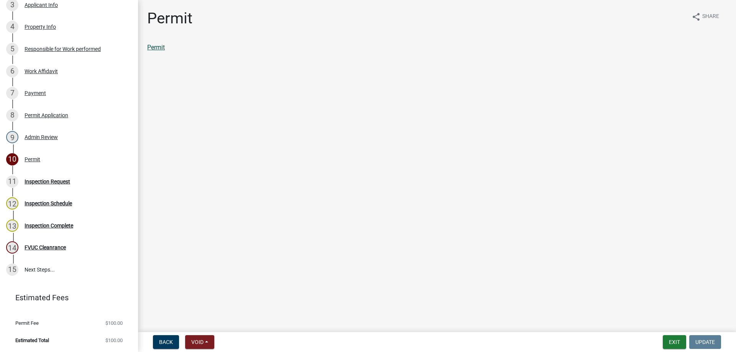
click at [161, 46] on link "Permit" at bounding box center [156, 47] width 18 height 7
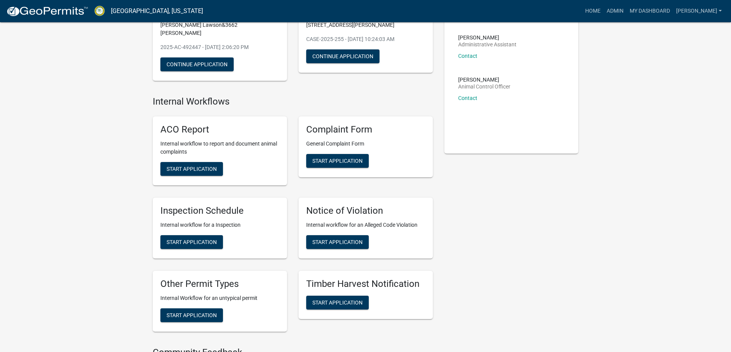
scroll to position [38, 0]
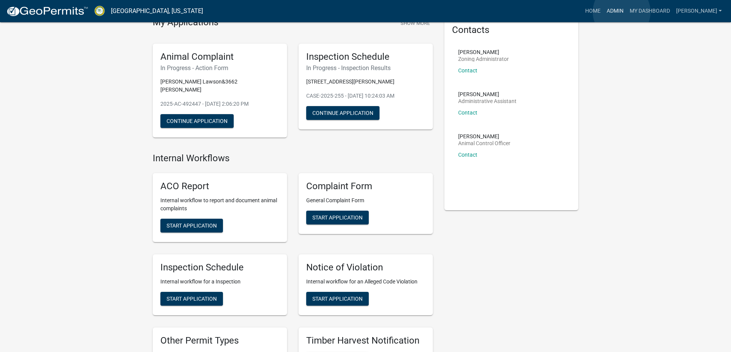
click at [621, 12] on link "Admin" at bounding box center [614, 11] width 23 height 15
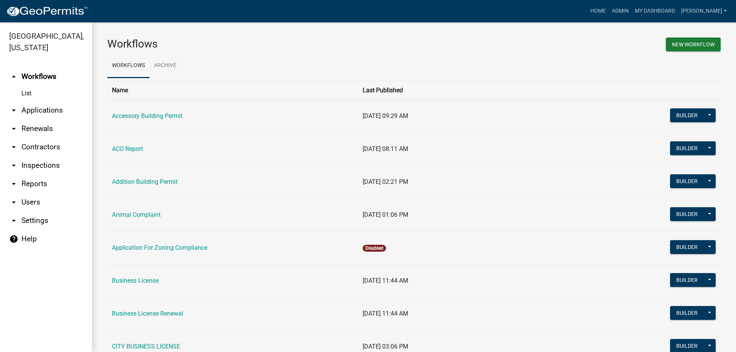
click at [54, 116] on link "arrow_drop_down Applications" at bounding box center [46, 110] width 92 height 18
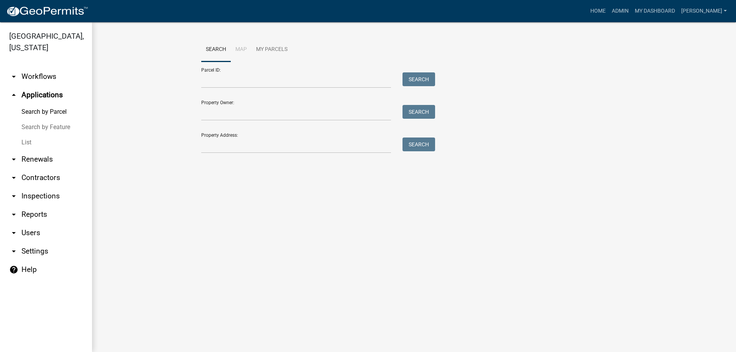
click at [49, 146] on link "List" at bounding box center [46, 142] width 92 height 15
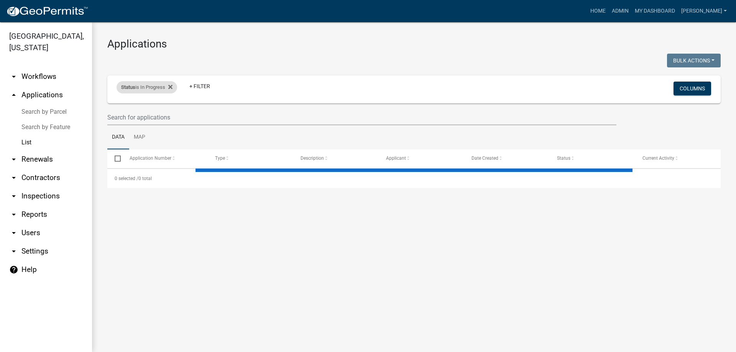
click at [175, 89] on div "Status is In Progress" at bounding box center [147, 87] width 61 height 12
select select "1"
select select "3: 100"
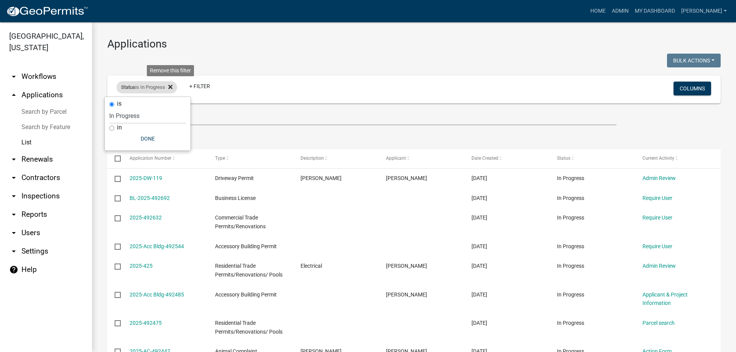
click at [171, 89] on icon at bounding box center [170, 87] width 4 height 6
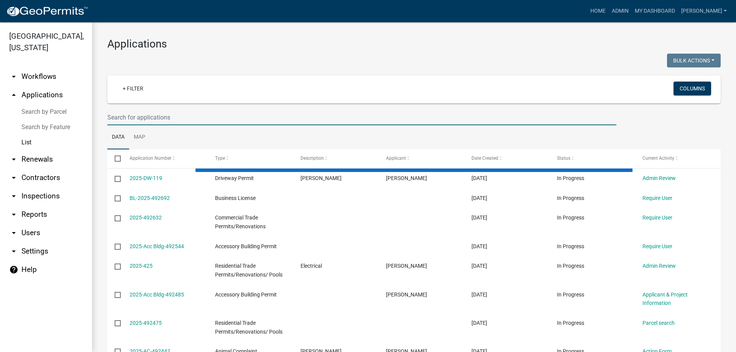
click at [141, 114] on input "text" at bounding box center [361, 118] width 509 height 16
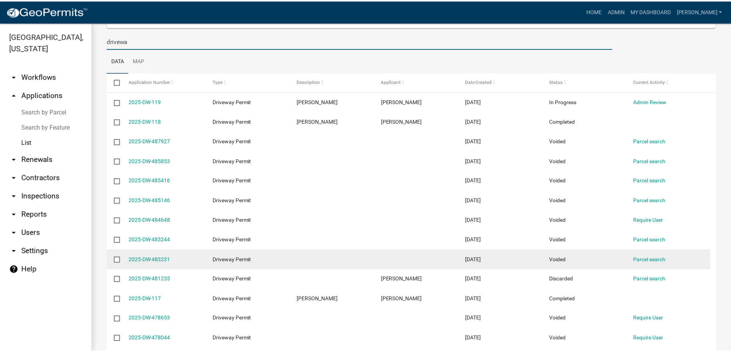
scroll to position [115, 0]
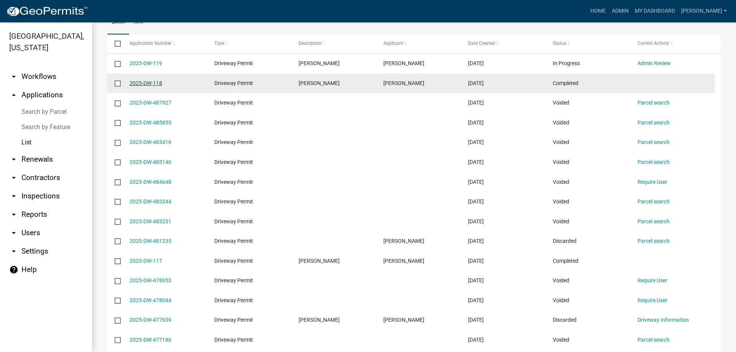
type input "drivewa"
click at [133, 80] on link "2025-DW-118" at bounding box center [146, 83] width 33 height 6
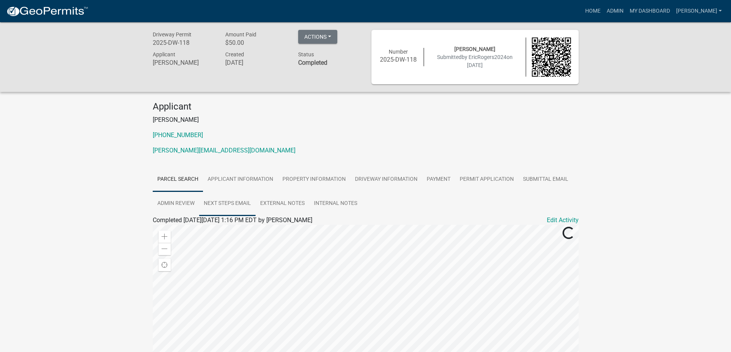
click at [239, 202] on link "Next Steps Email" at bounding box center [227, 204] width 56 height 25
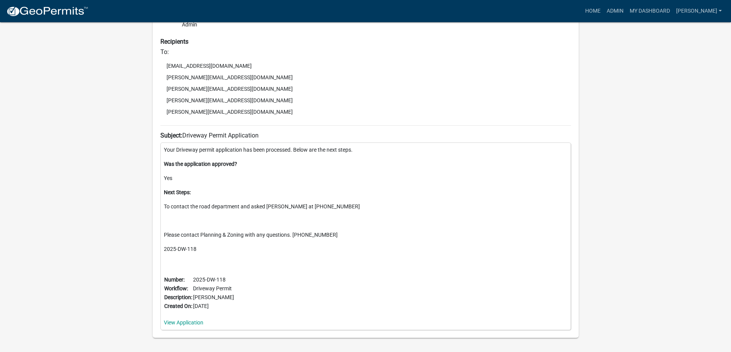
scroll to position [309, 0]
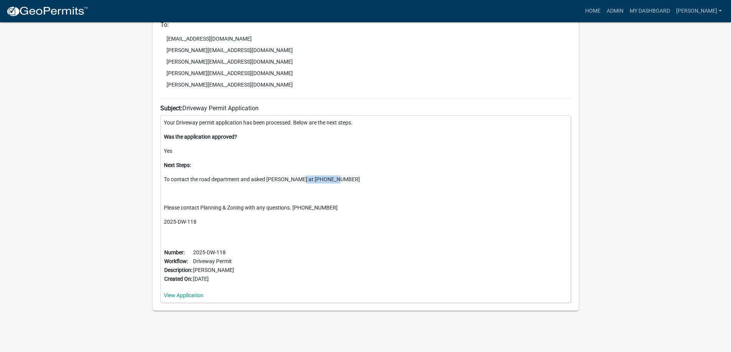
drag, startPoint x: 297, startPoint y: 180, endPoint x: 331, endPoint y: 182, distance: 34.2
click at [331, 182] on p "To contact the road department and asked Joey Sims at 478-214-1188" at bounding box center [365, 180] width 403 height 8
click at [311, 184] on div "Your Driveway permit application has been processed. Below are the next steps. …" at bounding box center [365, 209] width 410 height 188
drag, startPoint x: 292, startPoint y: 179, endPoint x: 339, endPoint y: 177, distance: 46.9
click at [339, 177] on p "To contact the road department and asked Joey Sims at 478-214-1188" at bounding box center [365, 180] width 403 height 8
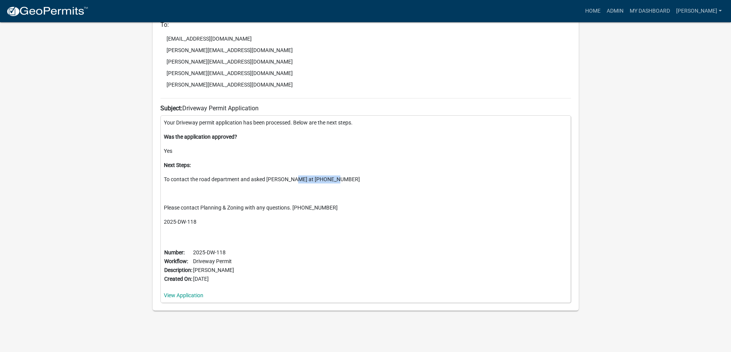
copy p "at [PHONE_NUMBER]"
click at [30, 41] on div "Driveway Permit 2025-DW-118 Amount Paid $50.00 Actions View receipt Printer Fri…" at bounding box center [365, 28] width 731 height 630
